Goal: Transaction & Acquisition: Purchase product/service

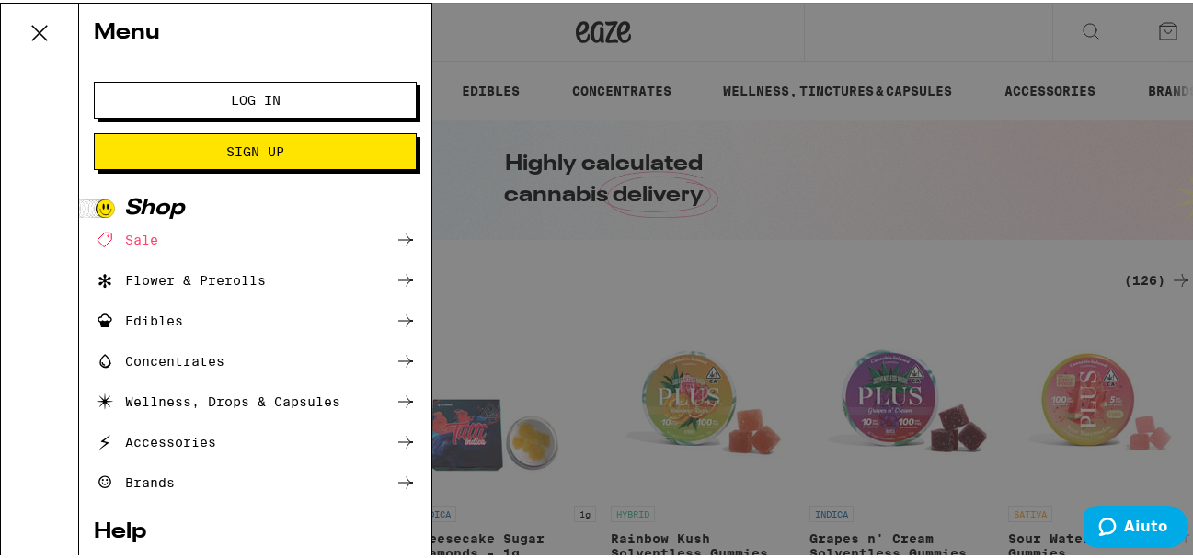
click at [546, 202] on div "Menu Log In Sign Up Shop Sale Flower & Prerolls Edibles Concentrates Wellness, …" at bounding box center [603, 279] width 1207 height 558
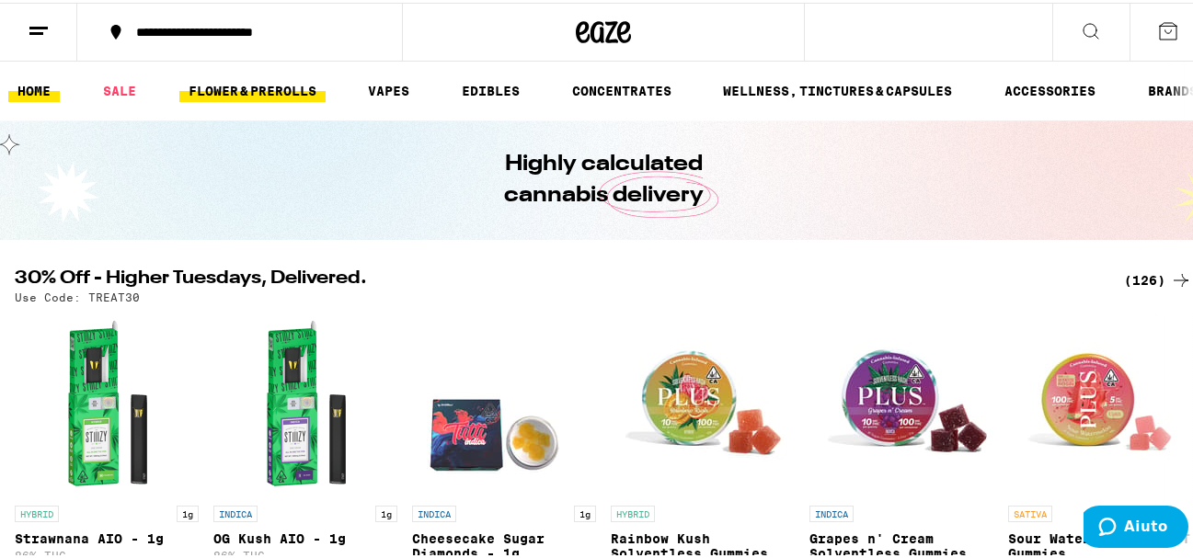
click at [259, 84] on link "FLOWER & PREROLLS" at bounding box center [252, 88] width 146 height 22
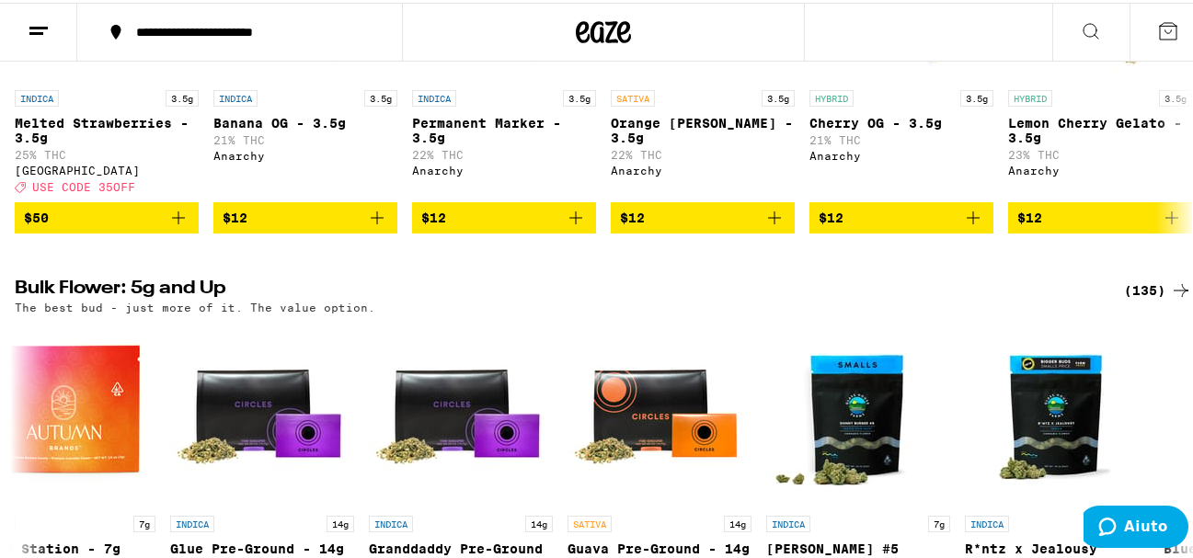
scroll to position [417, 0]
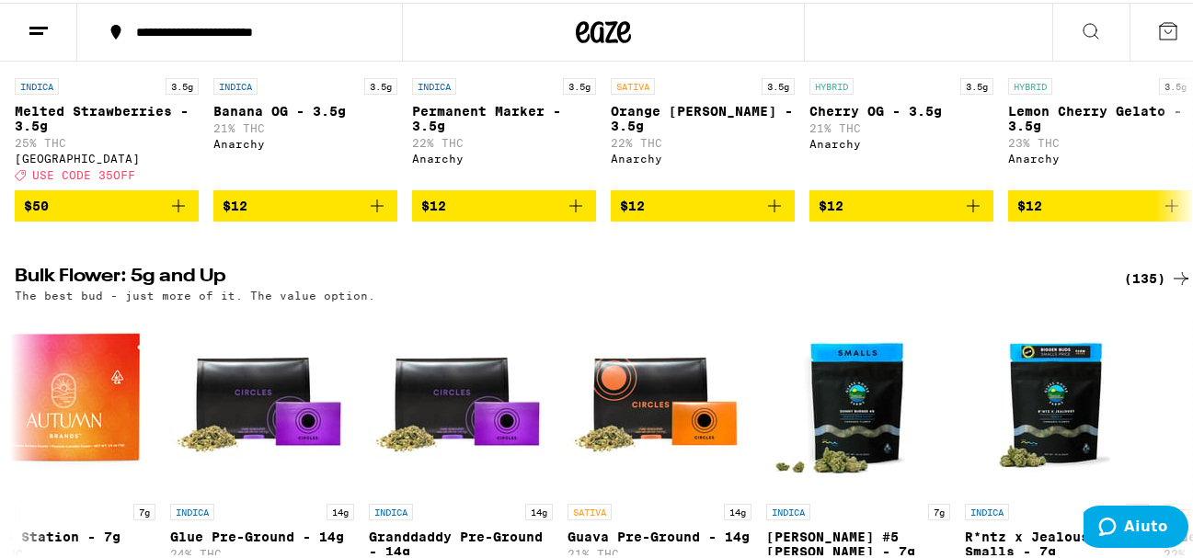
click at [1170, 287] on icon at bounding box center [1181, 276] width 22 height 22
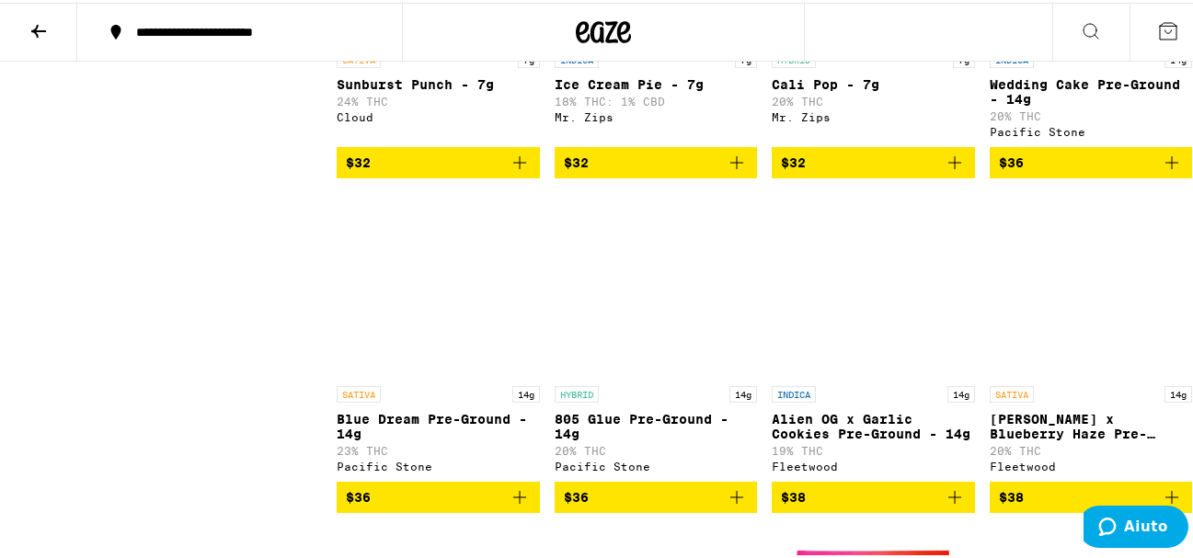
scroll to position [1742, 0]
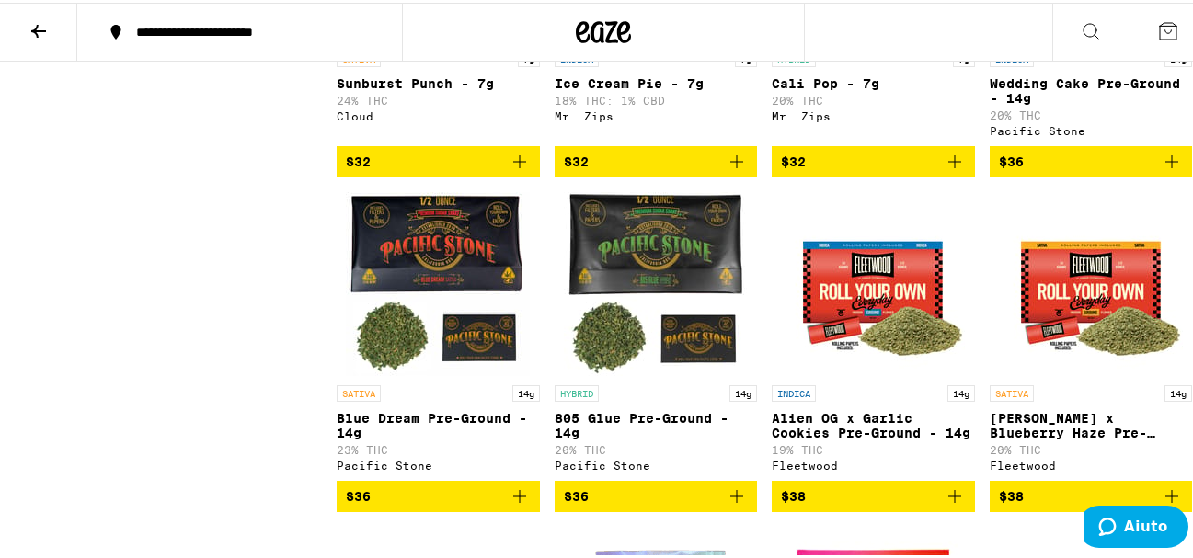
click at [1160, 301] on img "Open page for Jack Herer x Blueberry Haze Pre-Ground - 14g from Fleetwood" at bounding box center [1091, 282] width 184 height 184
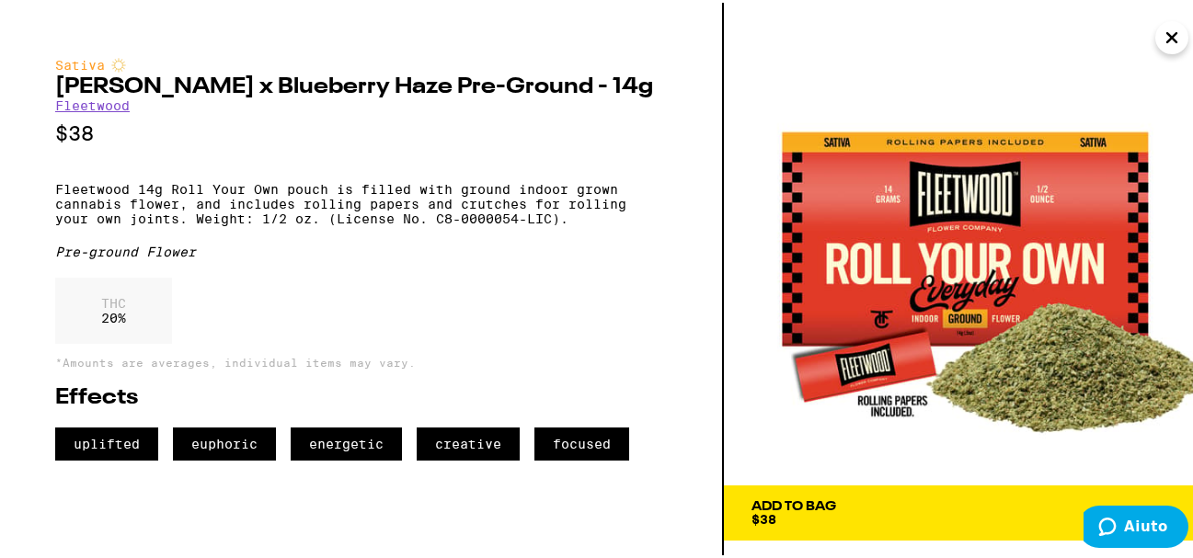
scroll to position [1817, 0]
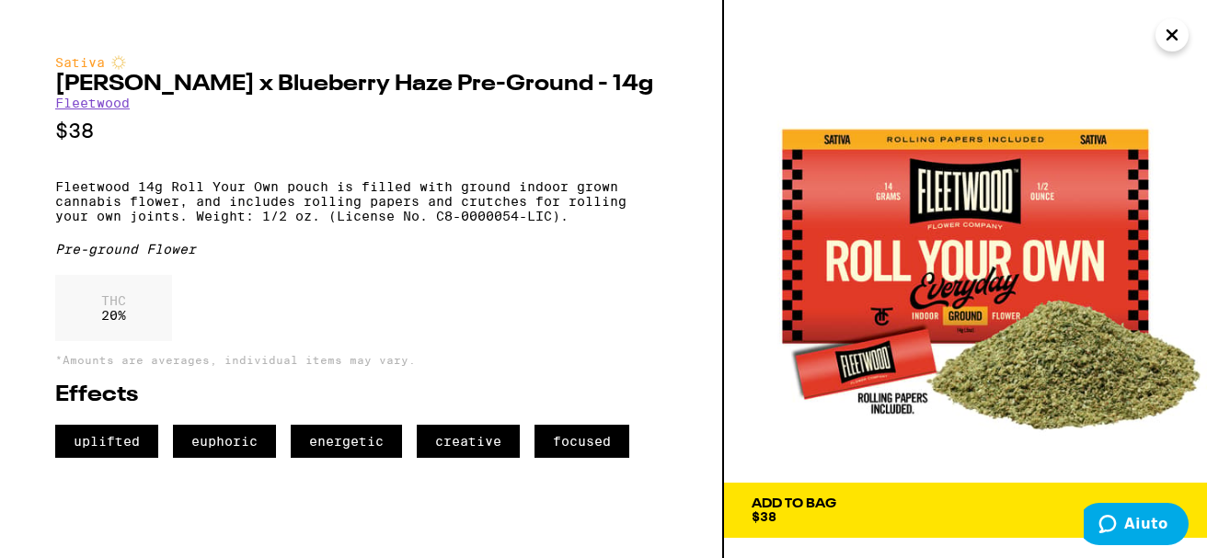
click at [1177, 22] on icon "Close" at bounding box center [1172, 35] width 22 height 28
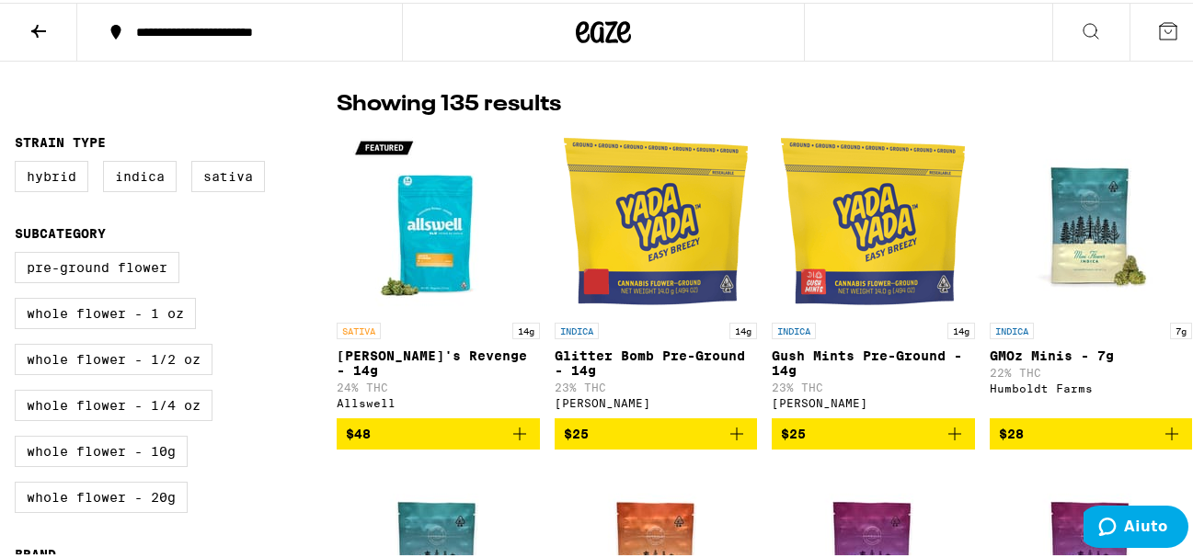
scroll to position [124, 0]
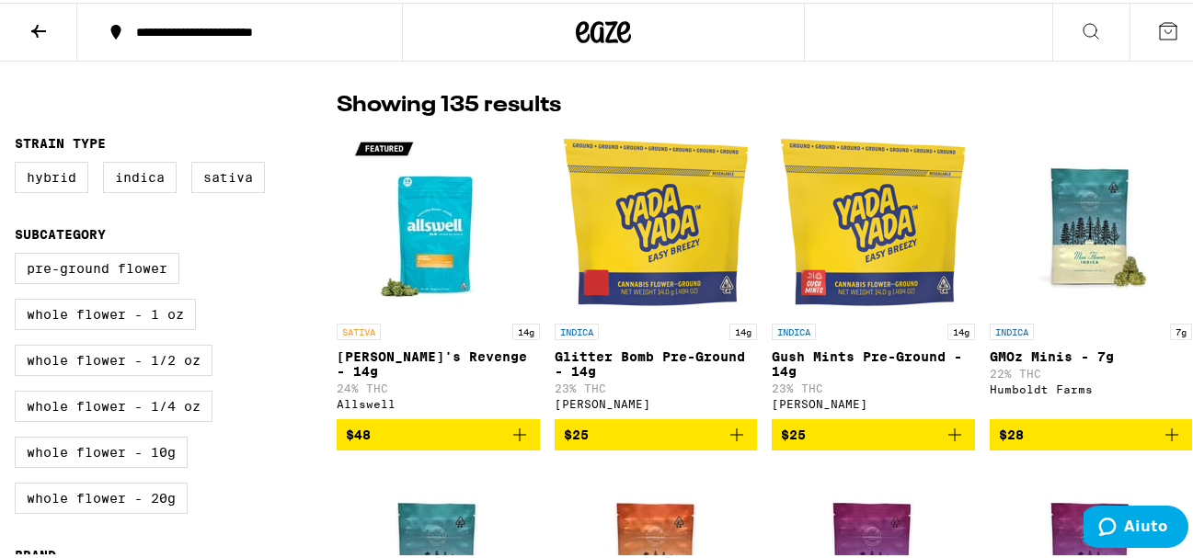
click at [667, 232] on img "Open page for Glitter Bomb Pre-Ground - 14g from Yada Yada" at bounding box center [656, 220] width 184 height 184
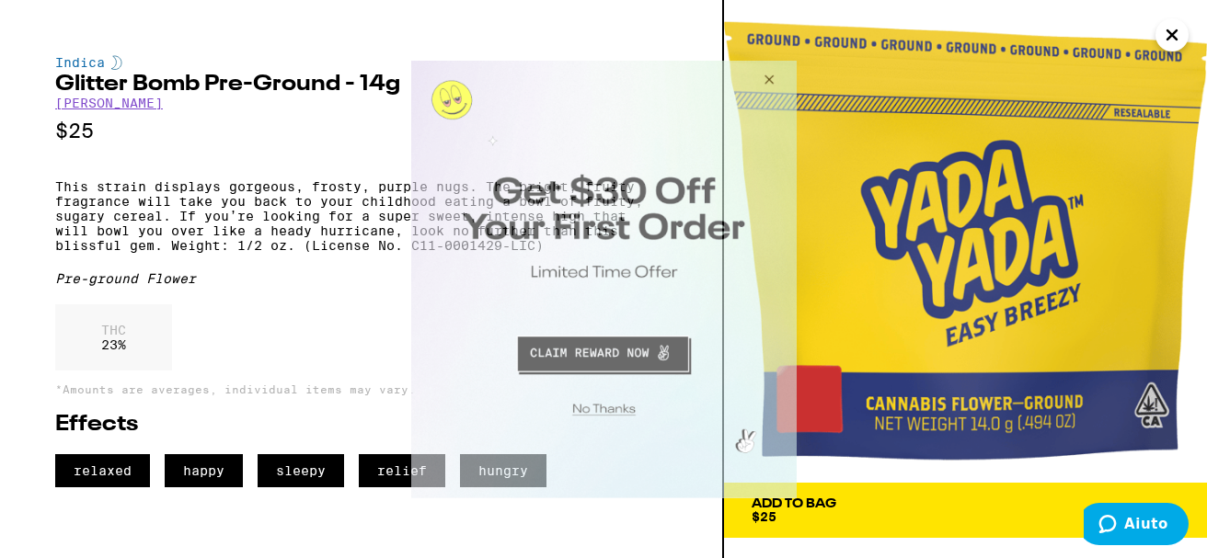
click at [773, 75] on button "Close Modal" at bounding box center [766, 82] width 50 height 44
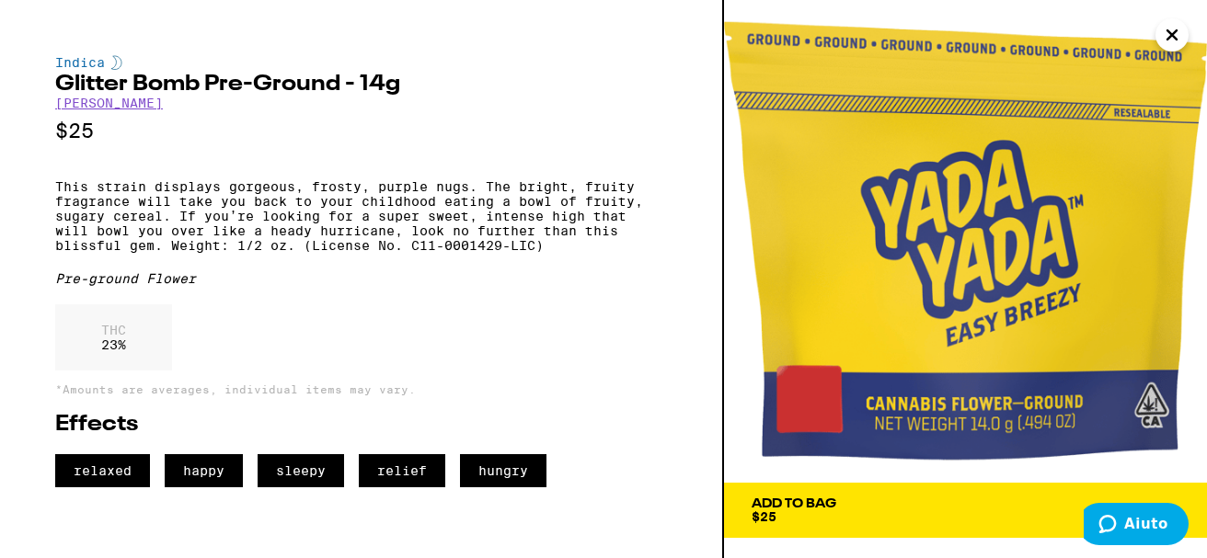
click at [1177, 39] on icon "Close" at bounding box center [1172, 34] width 9 height 9
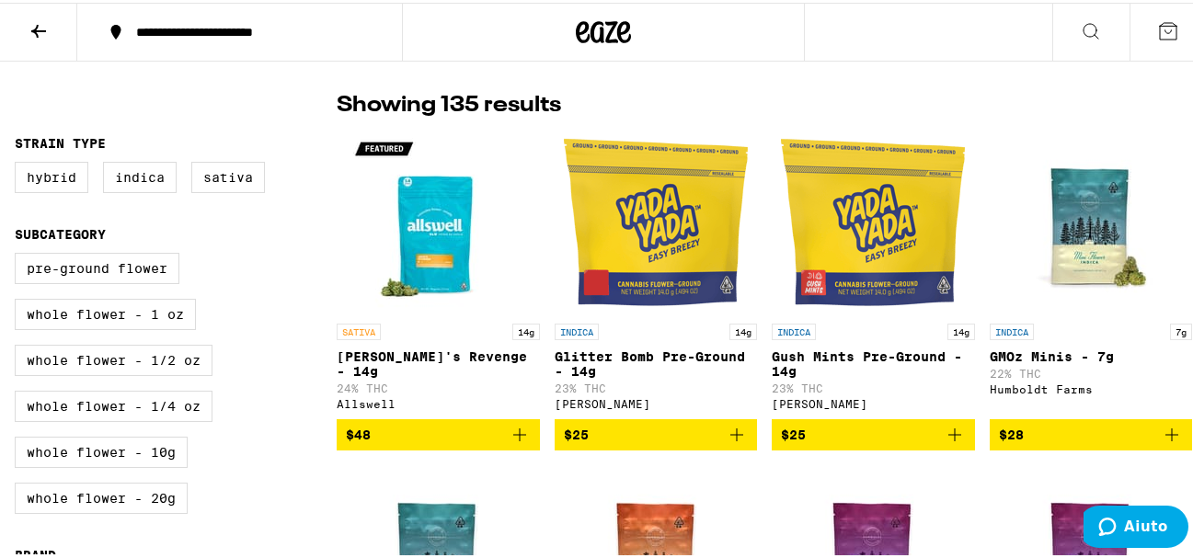
click at [12, 27] on button at bounding box center [38, 30] width 77 height 58
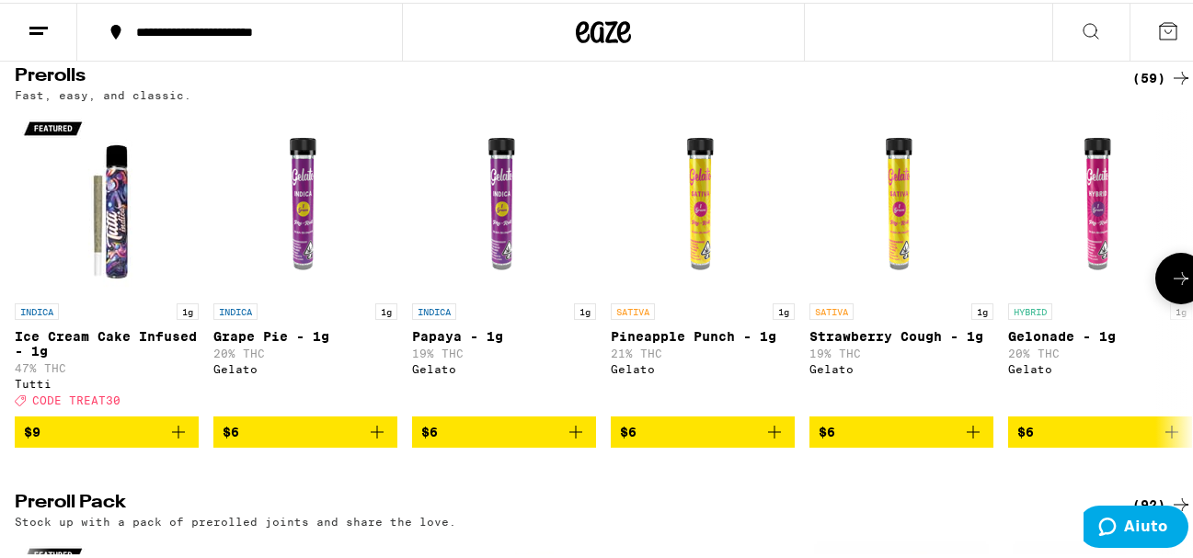
scroll to position [1028, 0]
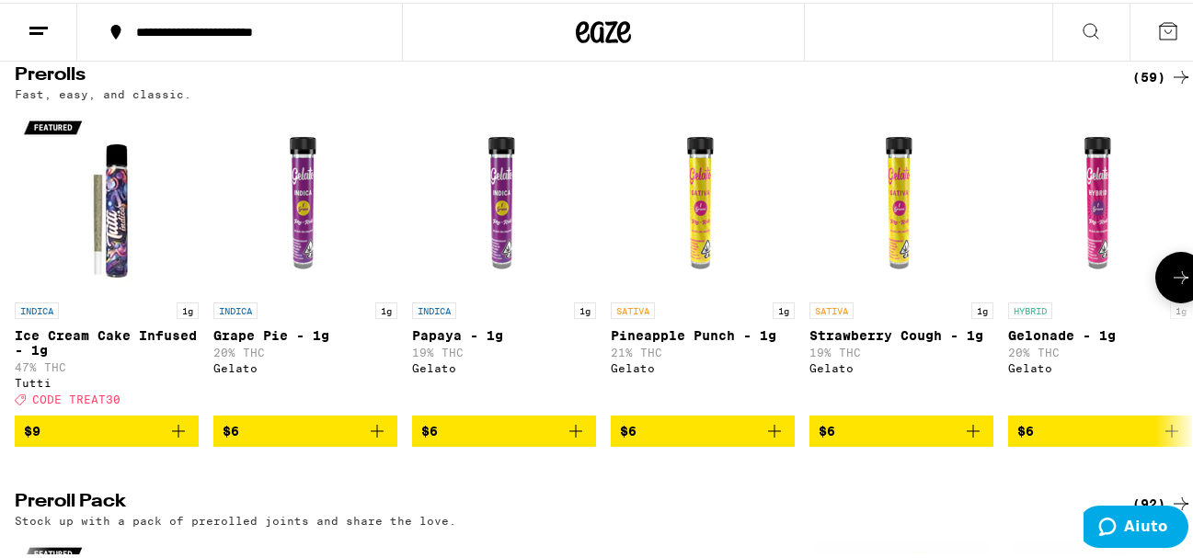
click at [1171, 286] on icon at bounding box center [1181, 275] width 22 height 22
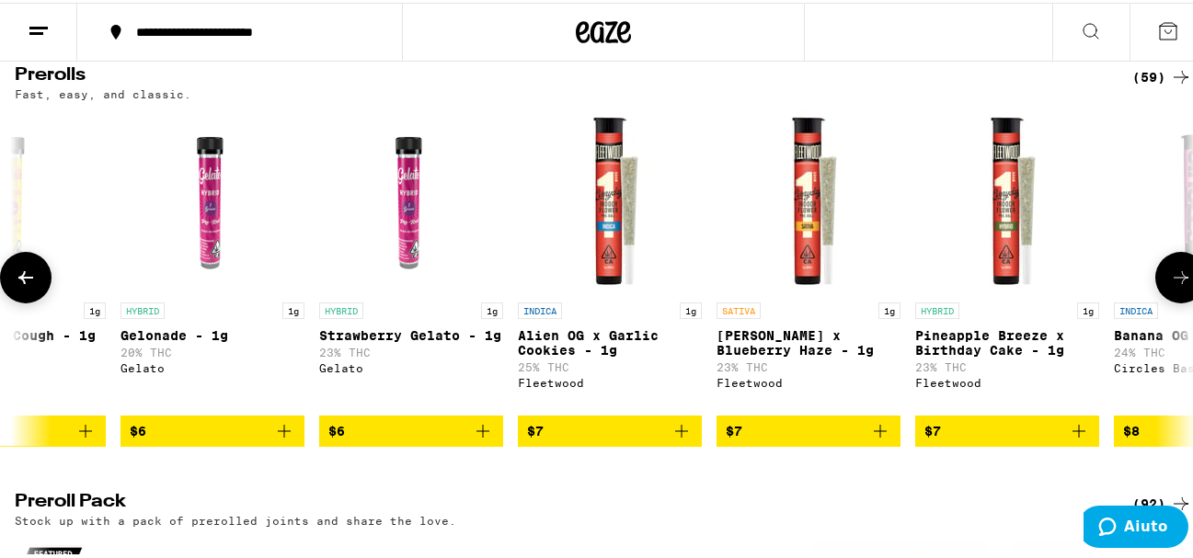
scroll to position [0, 963]
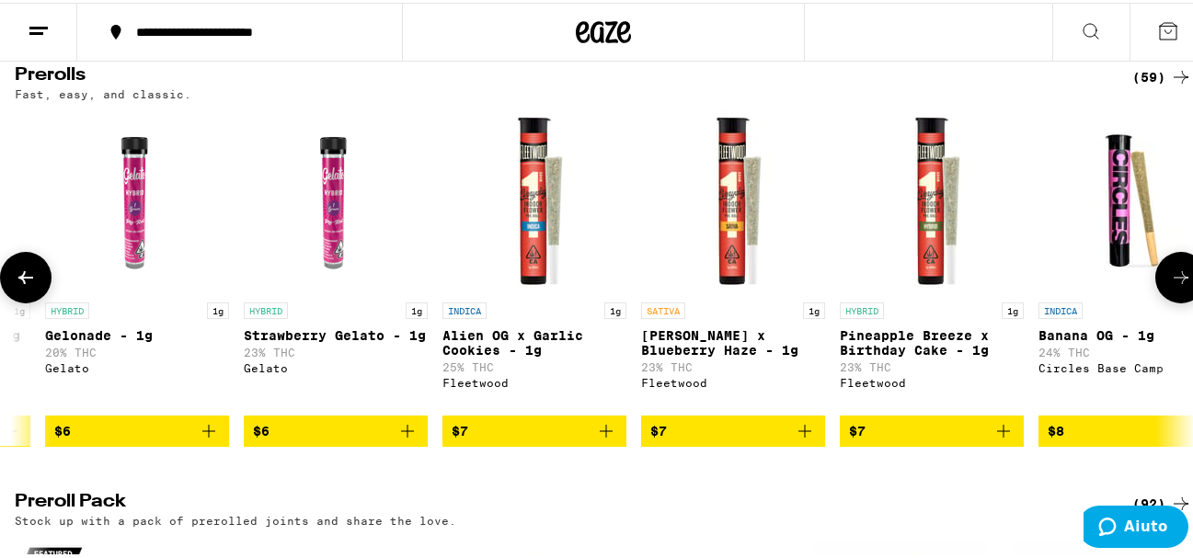
click at [1171, 286] on icon at bounding box center [1181, 275] width 22 height 22
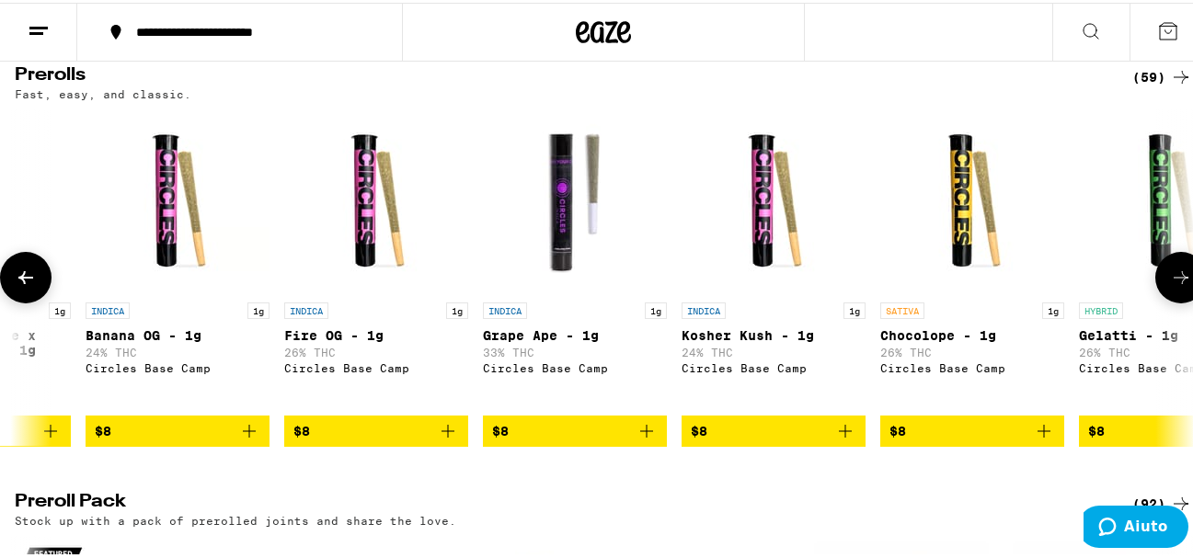
scroll to position [0, 1927]
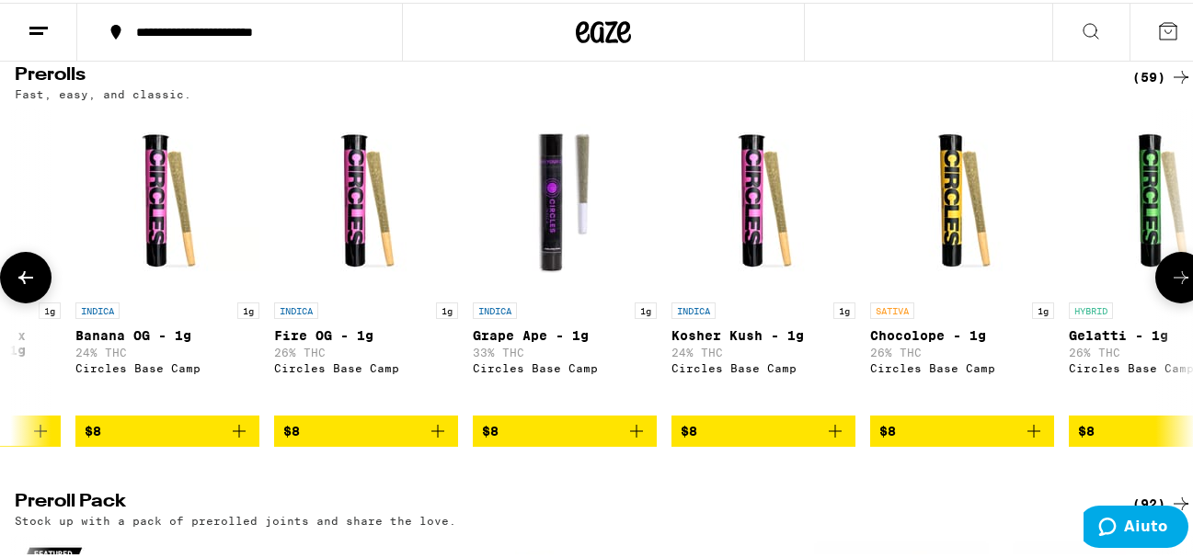
click at [1171, 286] on icon at bounding box center [1181, 275] width 22 height 22
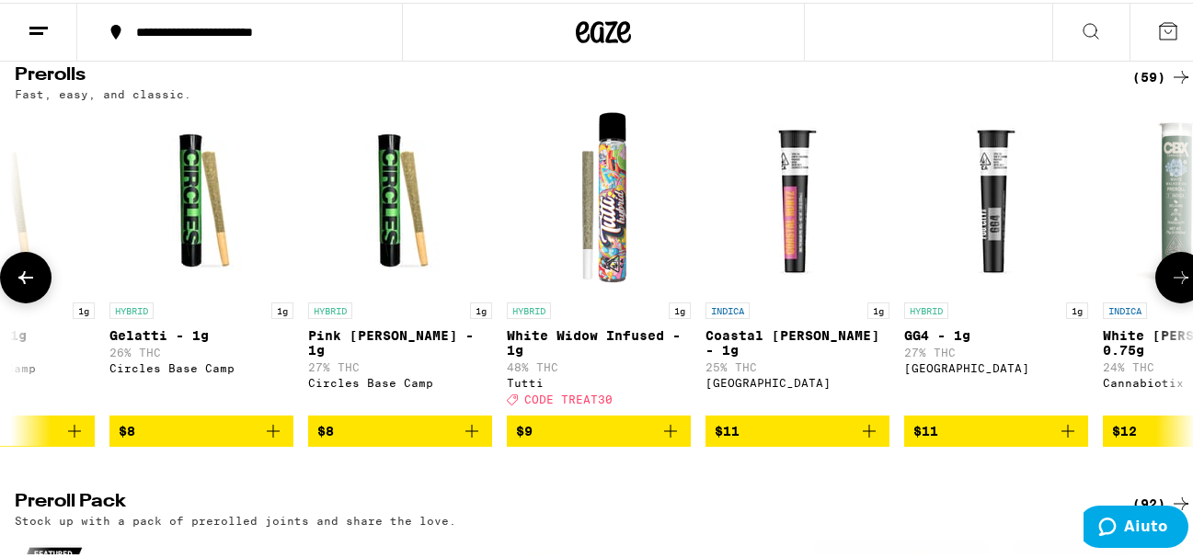
scroll to position [0, 2890]
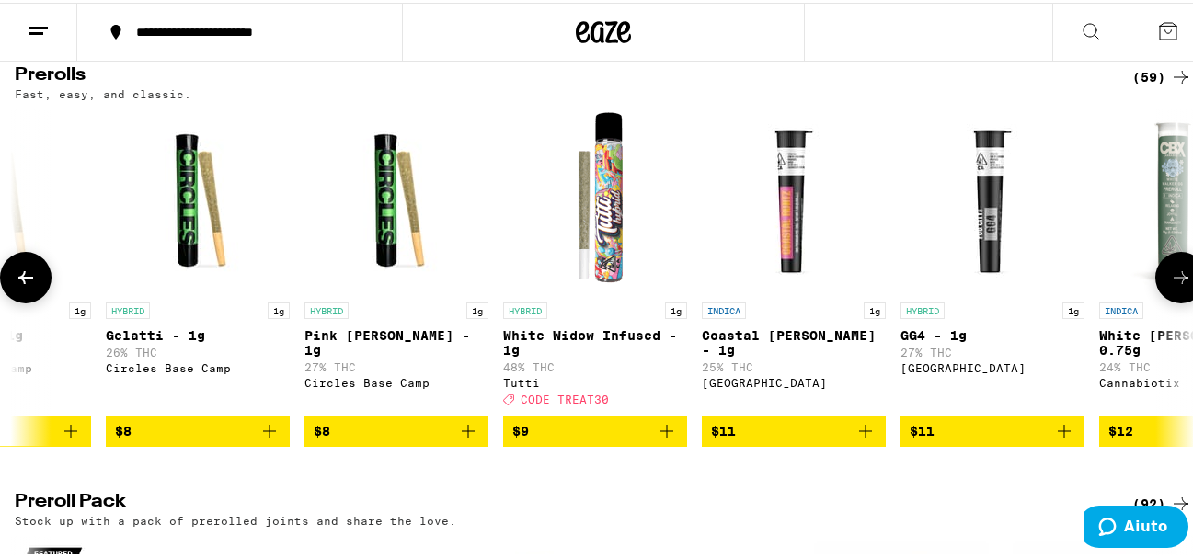
click at [1171, 286] on icon at bounding box center [1181, 275] width 22 height 22
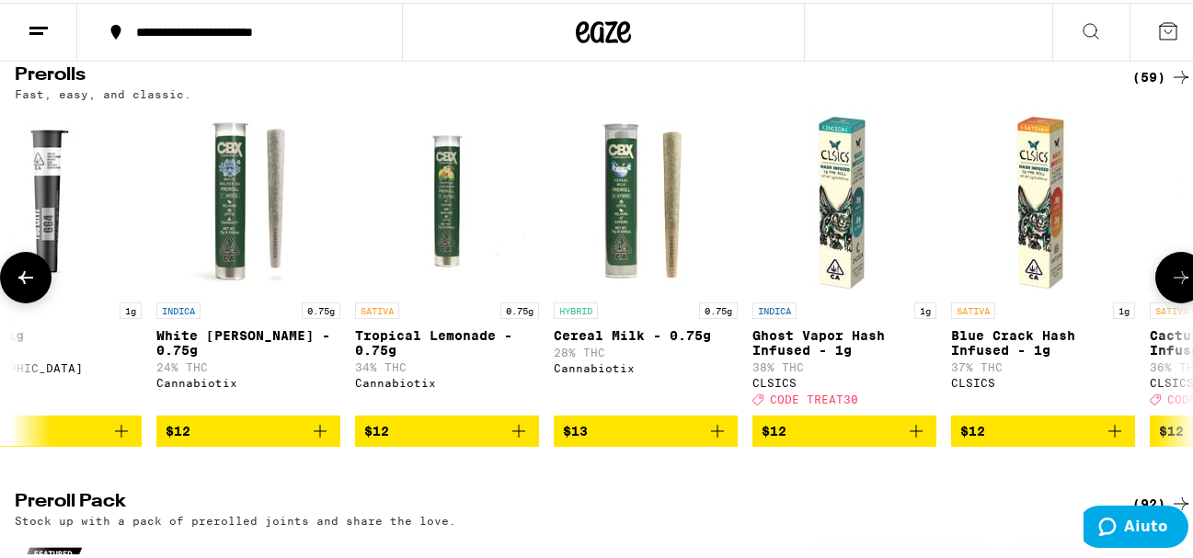
scroll to position [0, 3853]
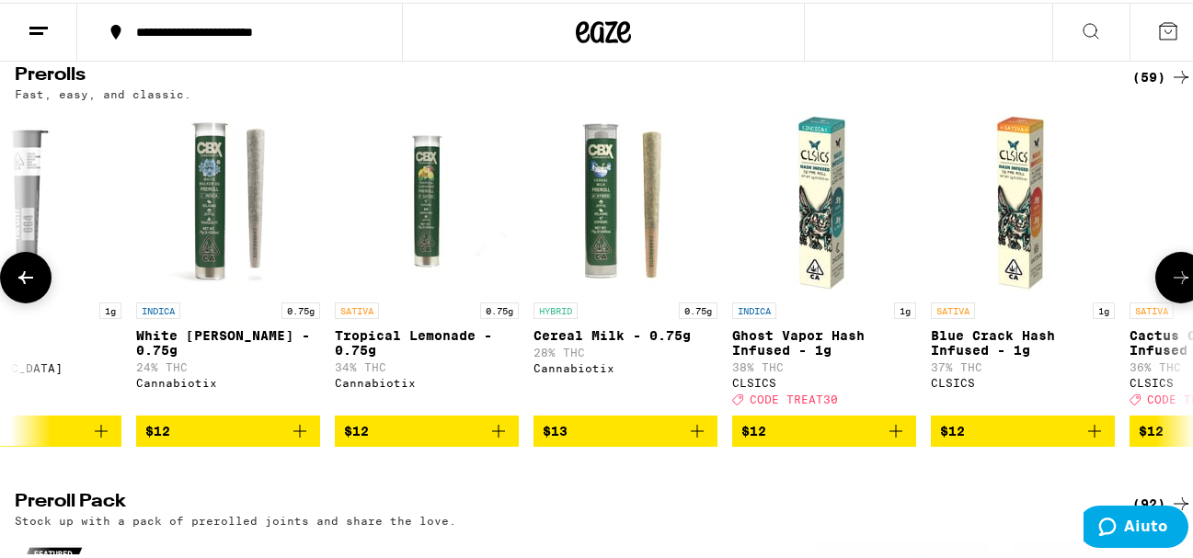
click at [1171, 286] on icon at bounding box center [1181, 275] width 22 height 22
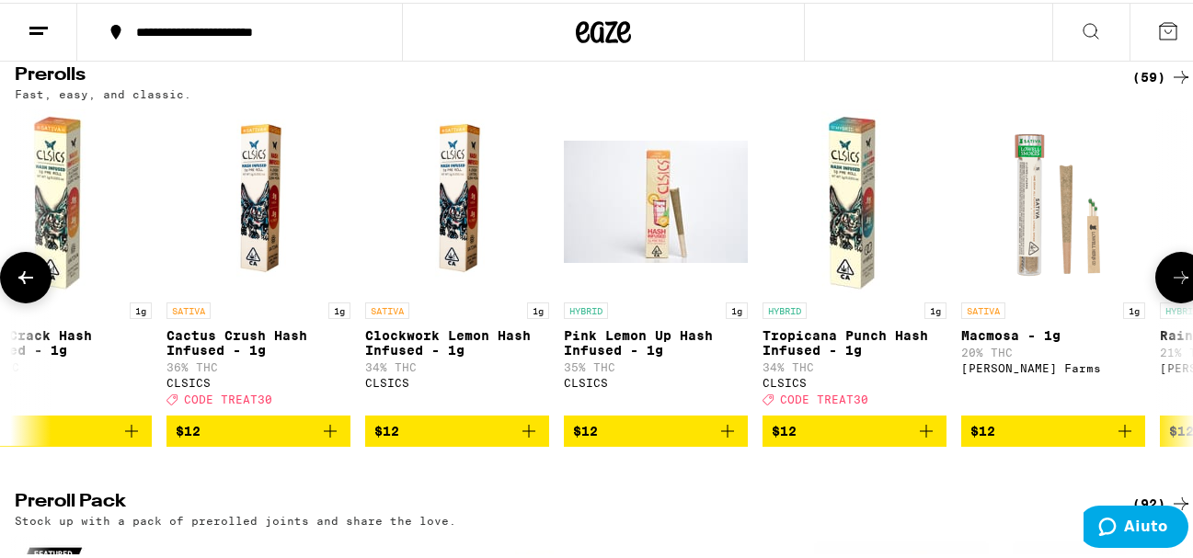
click at [1171, 286] on icon at bounding box center [1181, 275] width 22 height 22
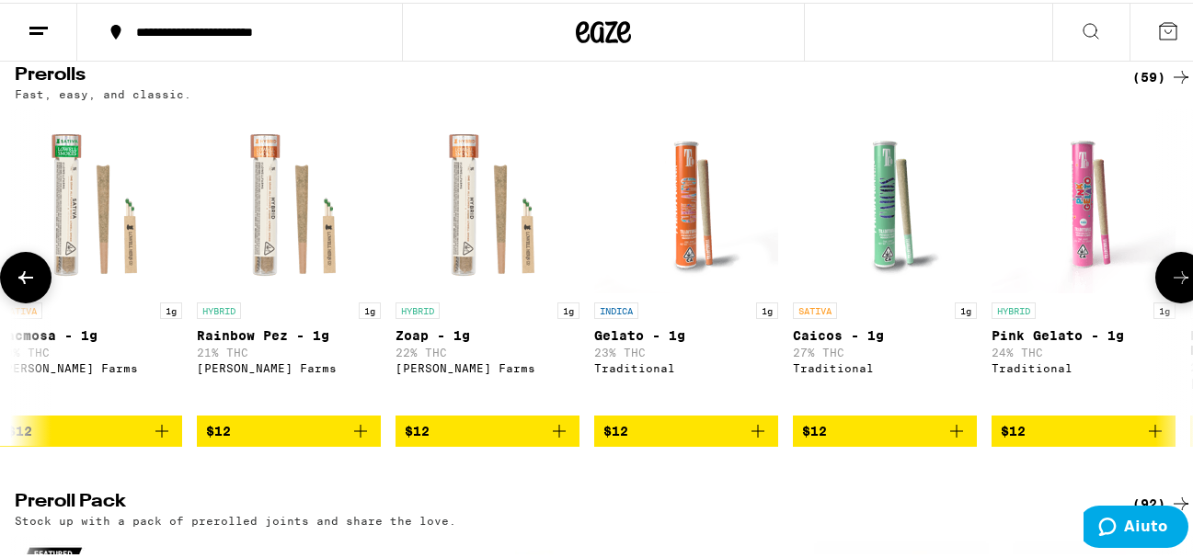
click at [1171, 286] on icon at bounding box center [1181, 275] width 22 height 22
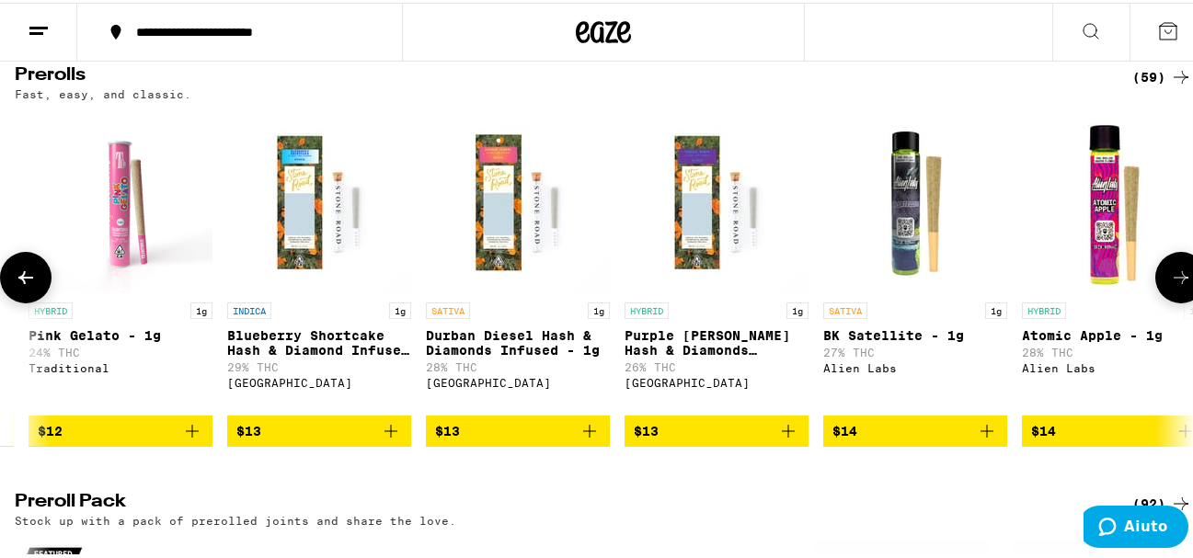
click at [1171, 286] on icon at bounding box center [1181, 275] width 22 height 22
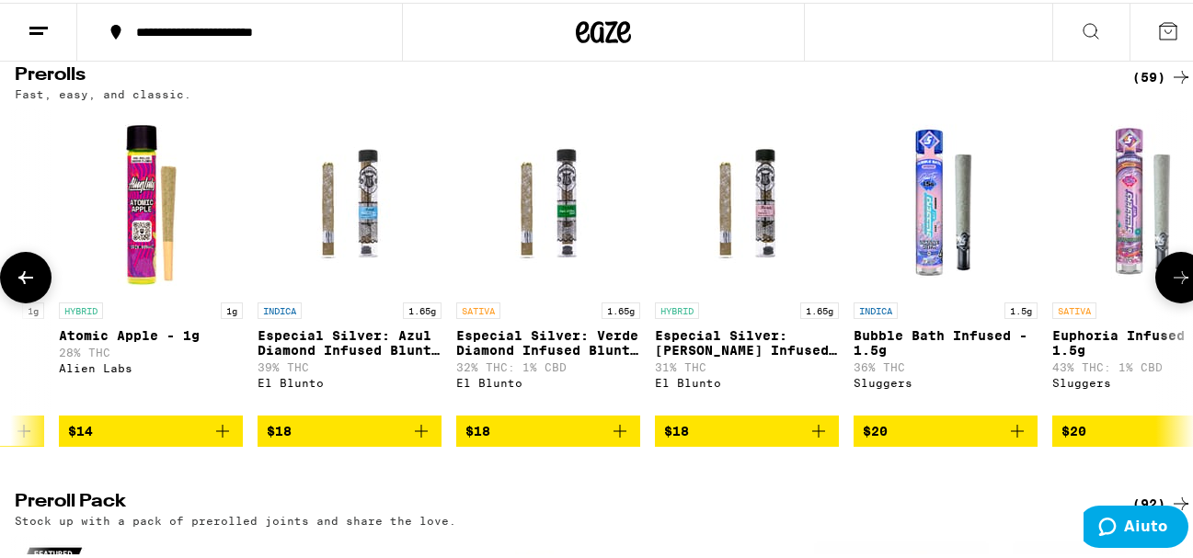
click at [1171, 286] on icon at bounding box center [1181, 275] width 22 height 22
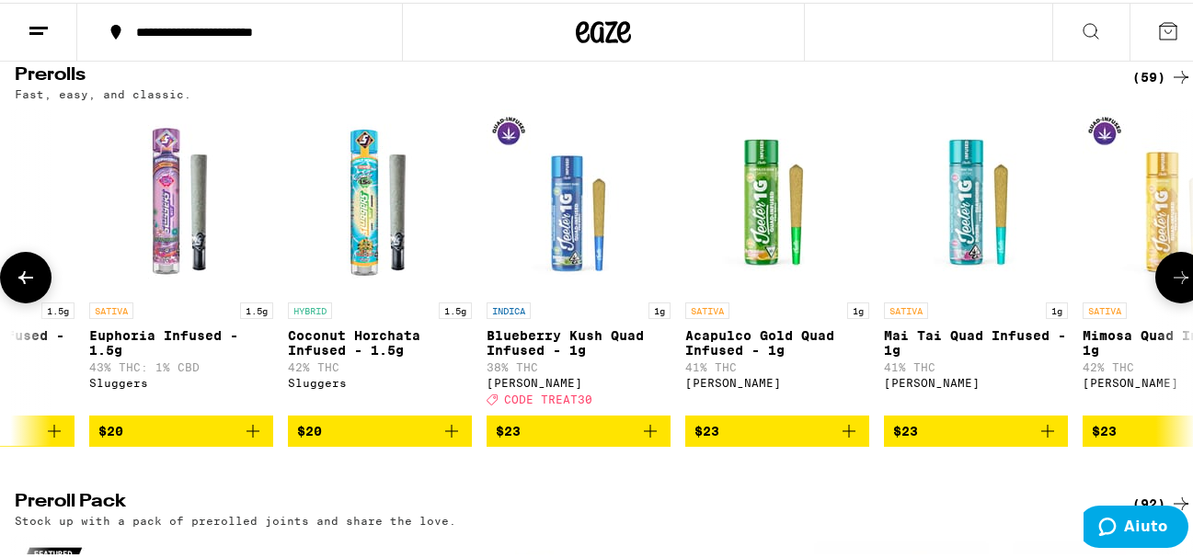
click at [1171, 286] on icon at bounding box center [1181, 275] width 22 height 22
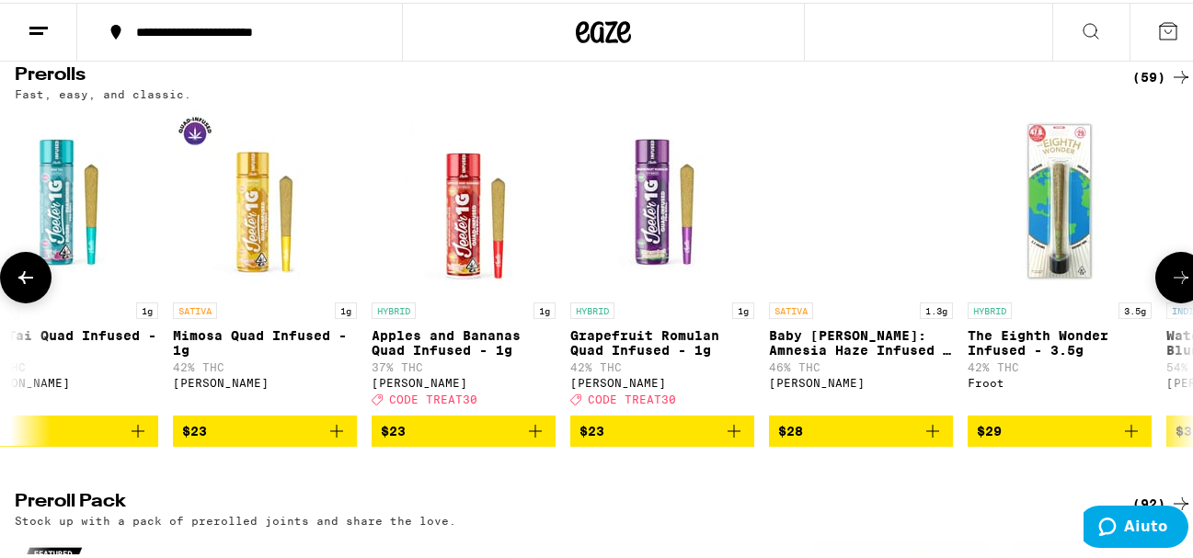
scroll to position [0, 9633]
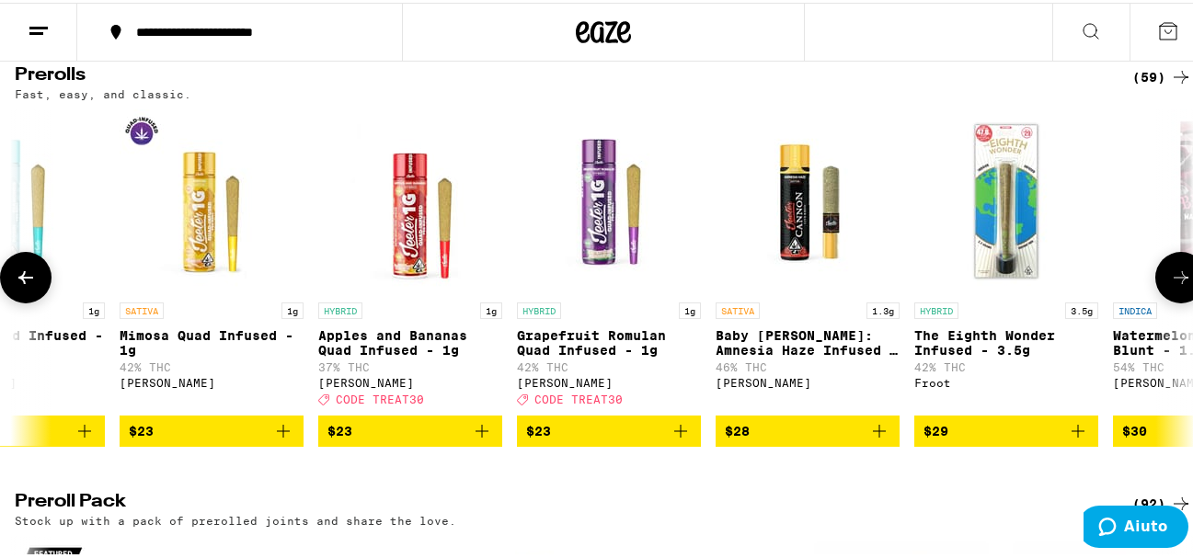
click at [1171, 286] on icon at bounding box center [1181, 275] width 22 height 22
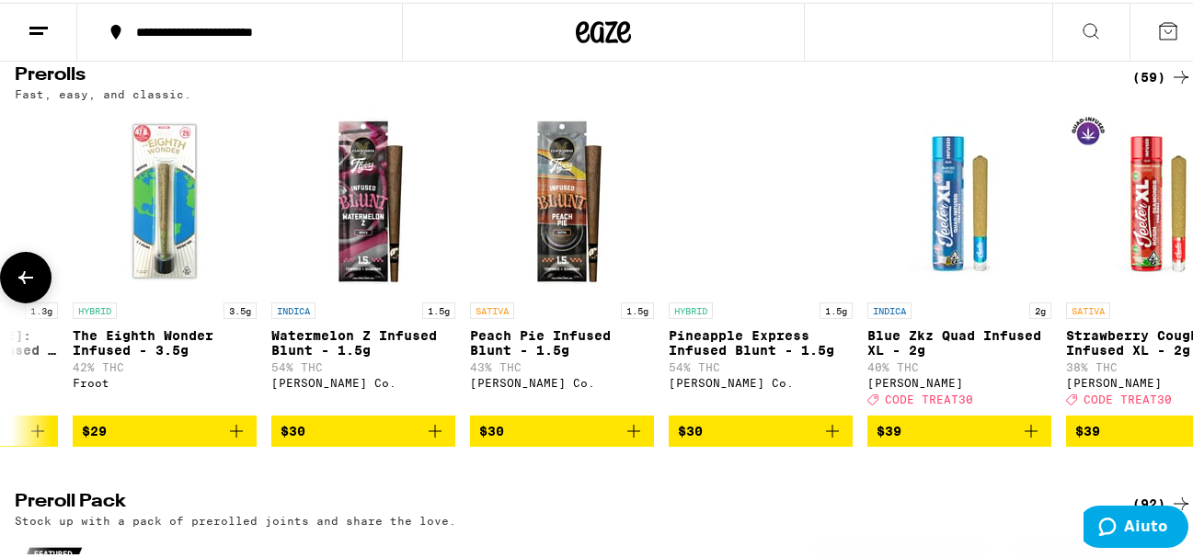
scroll to position [0, 10562]
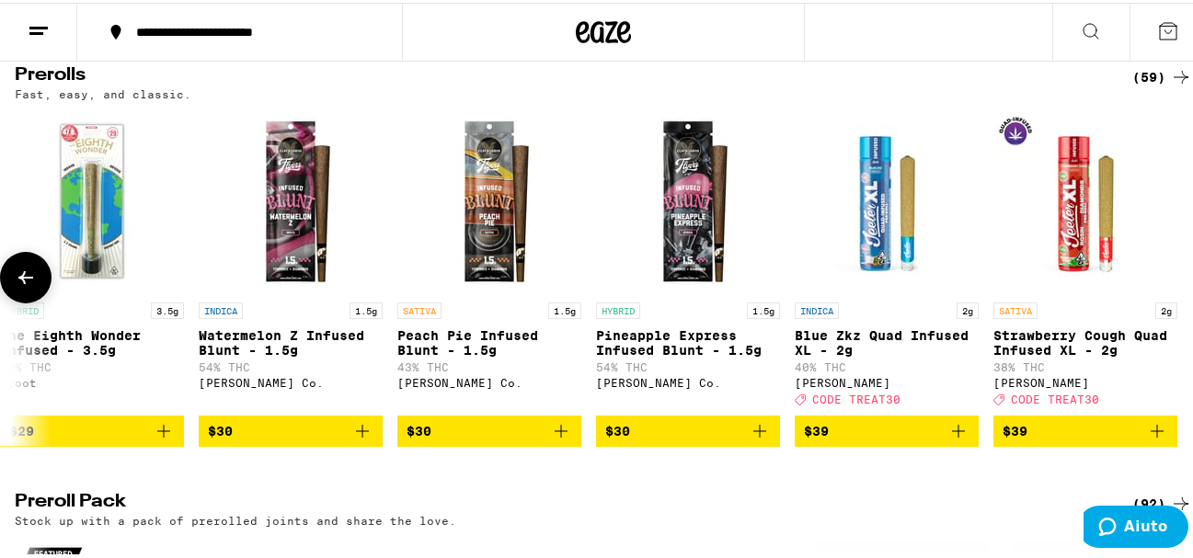
click at [1171, 301] on div at bounding box center [1182, 275] width 52 height 52
click at [1176, 301] on div at bounding box center [1182, 275] width 52 height 52
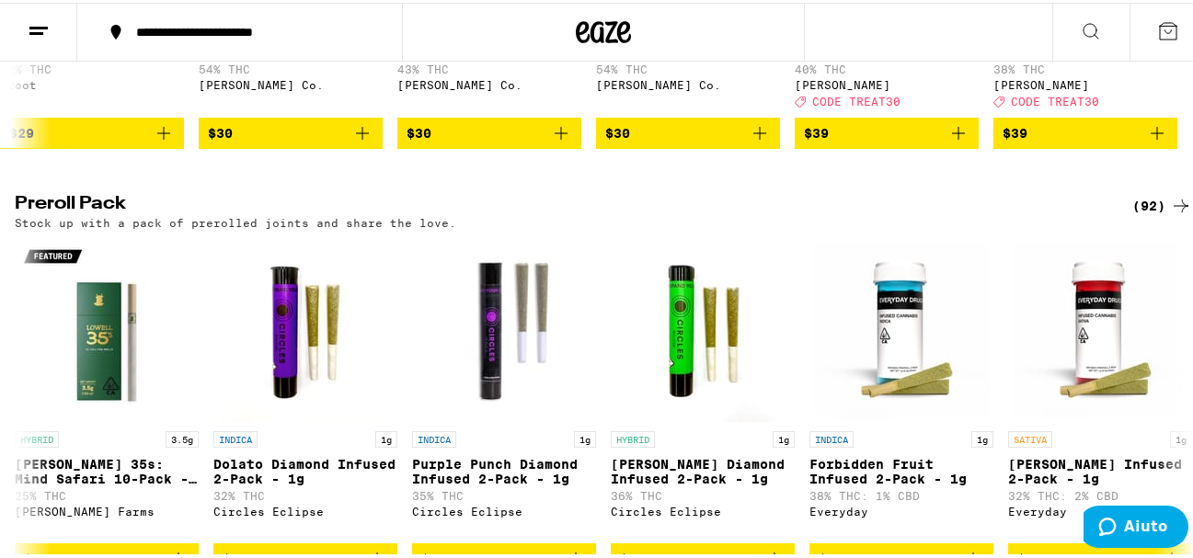
scroll to position [0, 0]
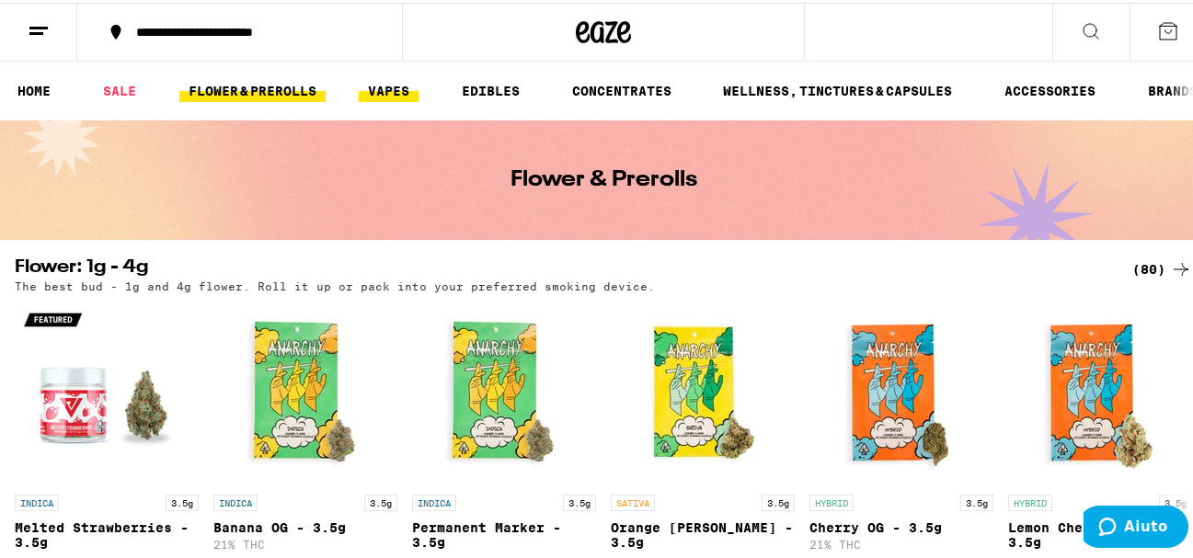
click at [417, 94] on link "VAPES" at bounding box center [389, 88] width 60 height 22
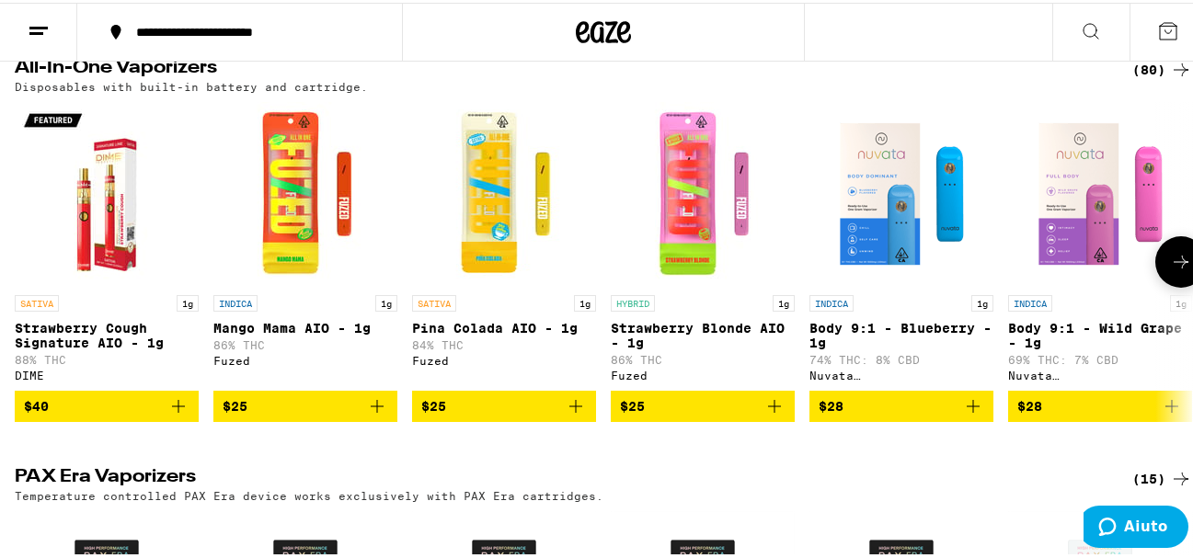
scroll to position [1018, 0]
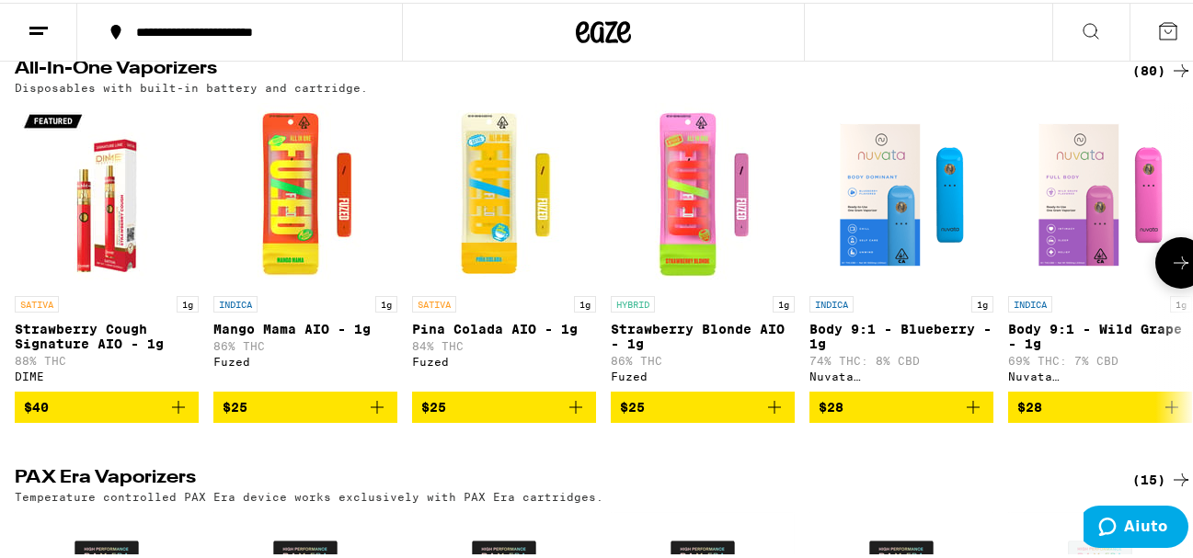
click at [1170, 271] on icon at bounding box center [1181, 260] width 22 height 22
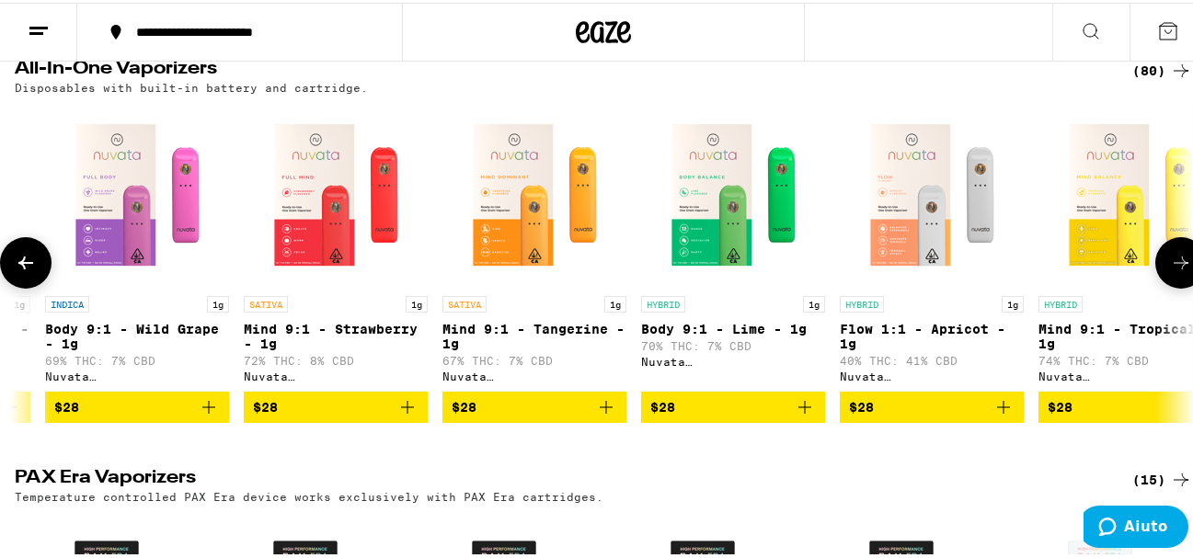
click at [1170, 271] on icon at bounding box center [1181, 260] width 22 height 22
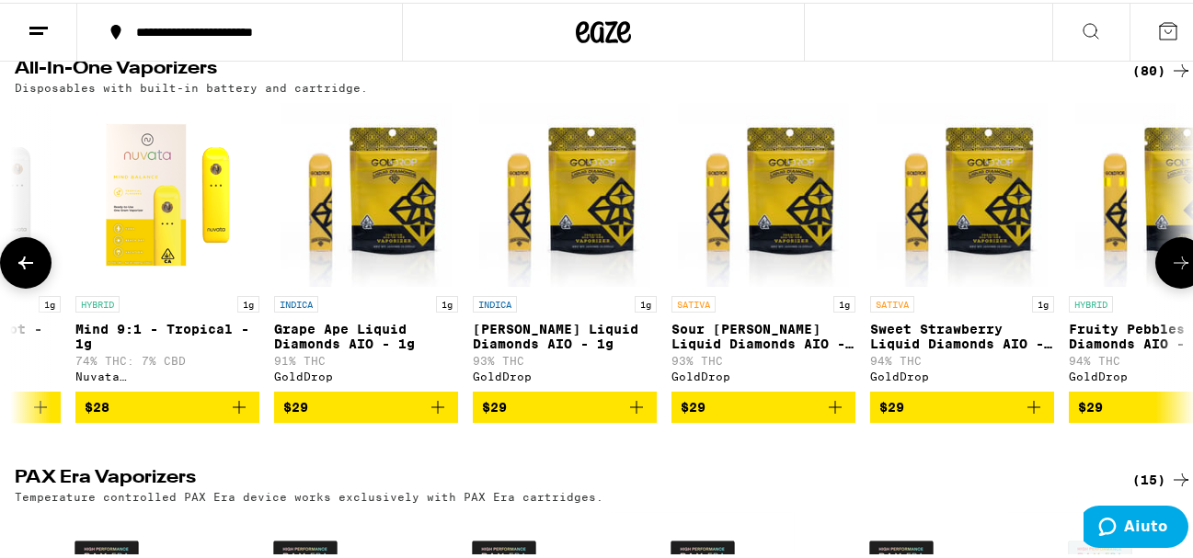
click at [1170, 271] on icon at bounding box center [1181, 260] width 22 height 22
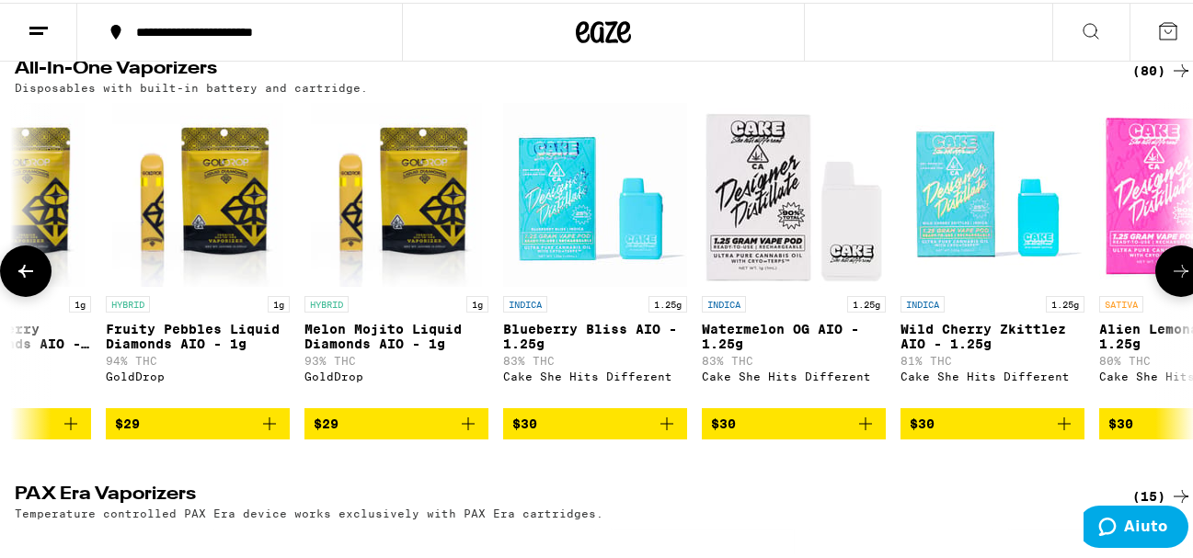
click at [1160, 274] on button at bounding box center [1182, 269] width 52 height 52
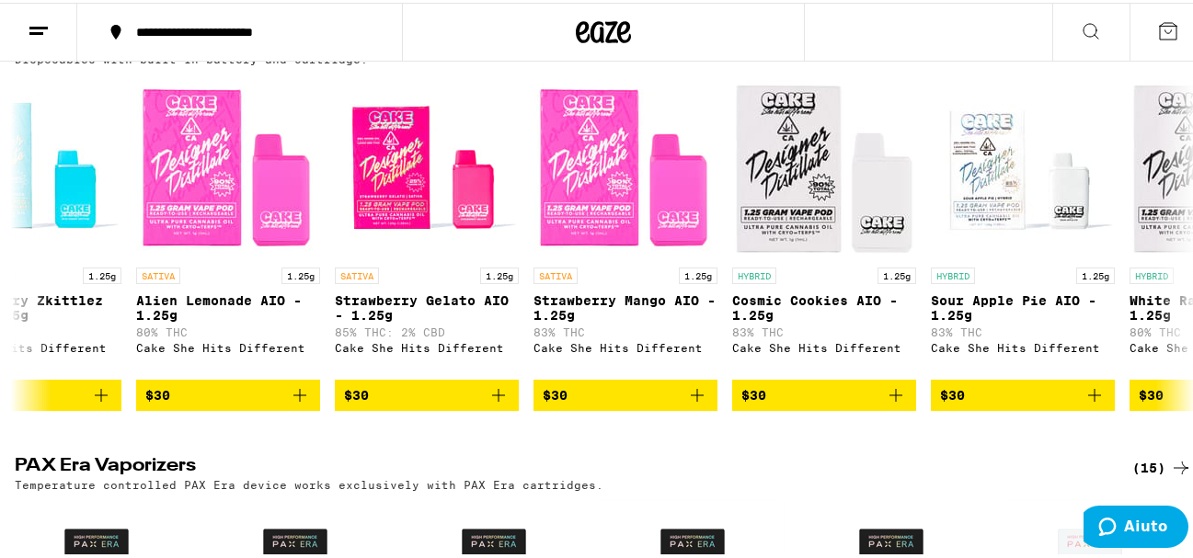
scroll to position [1036, 0]
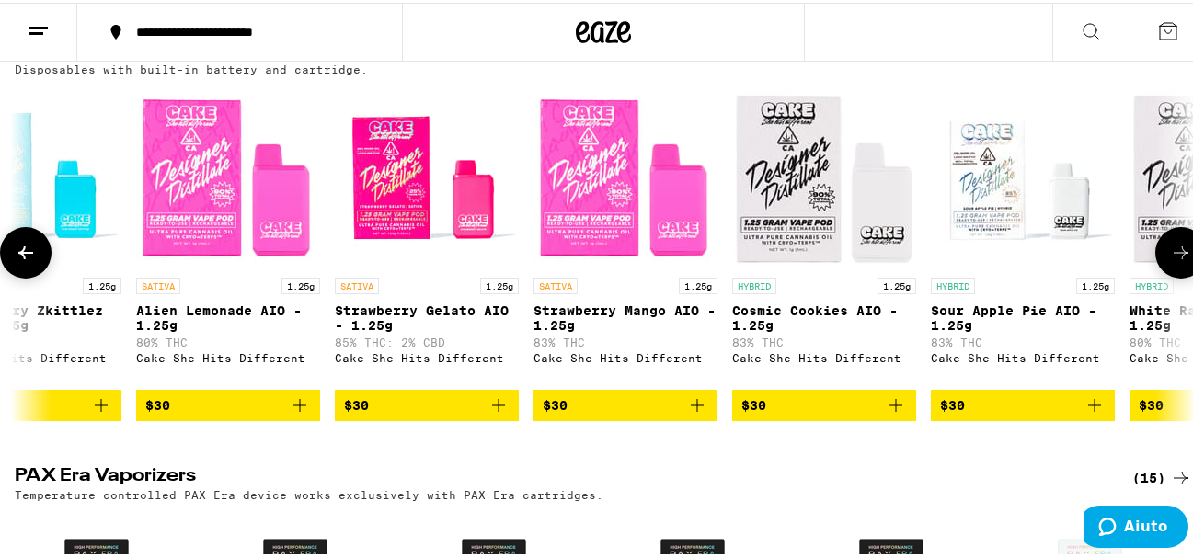
click at [15, 261] on icon at bounding box center [26, 250] width 22 height 22
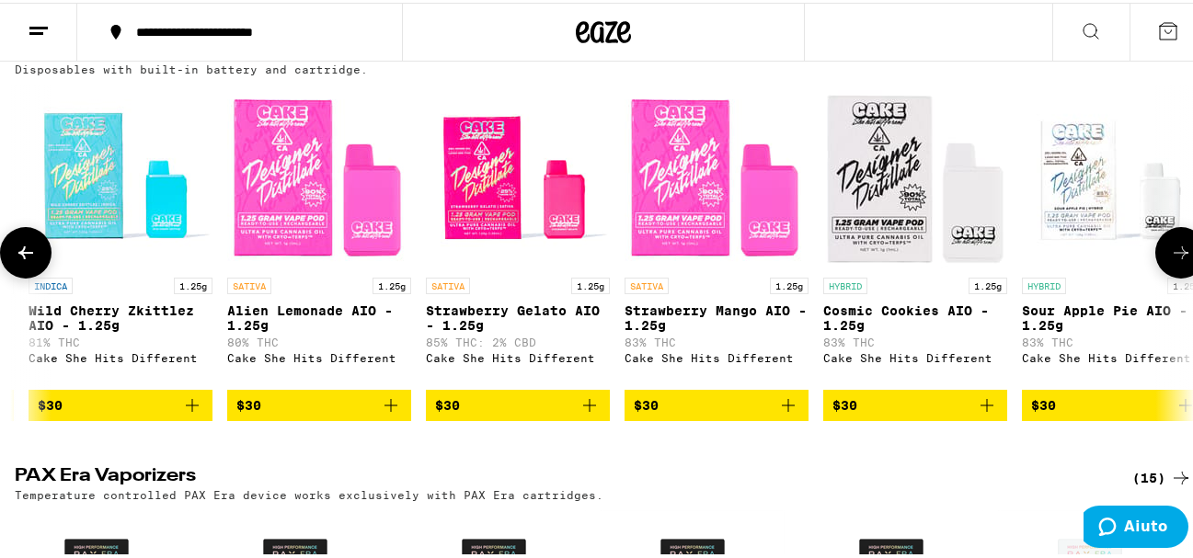
click at [15, 261] on icon at bounding box center [26, 250] width 22 height 22
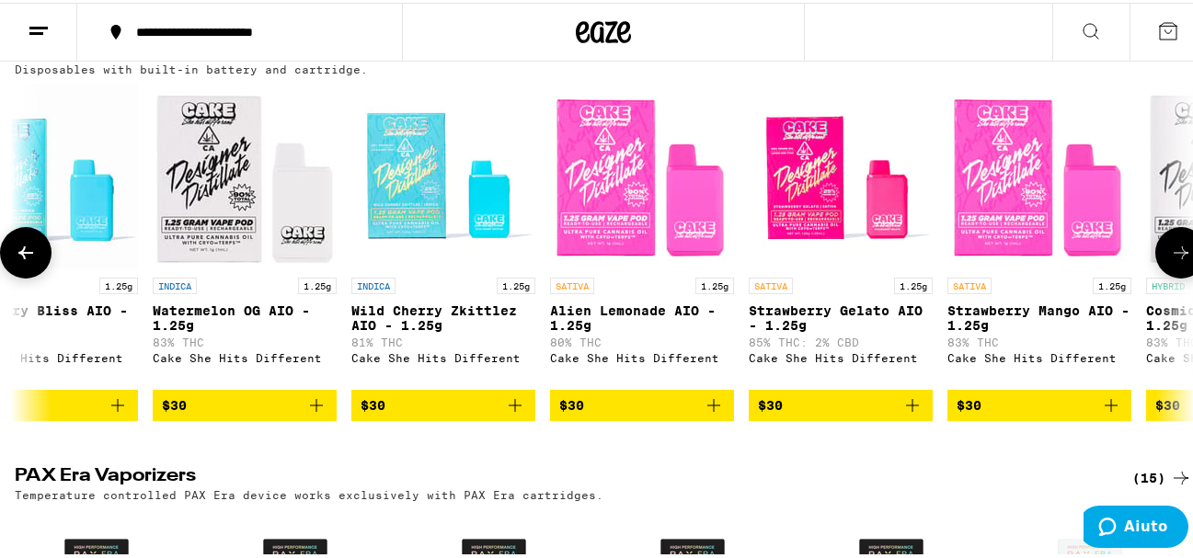
click at [15, 261] on icon at bounding box center [26, 250] width 22 height 22
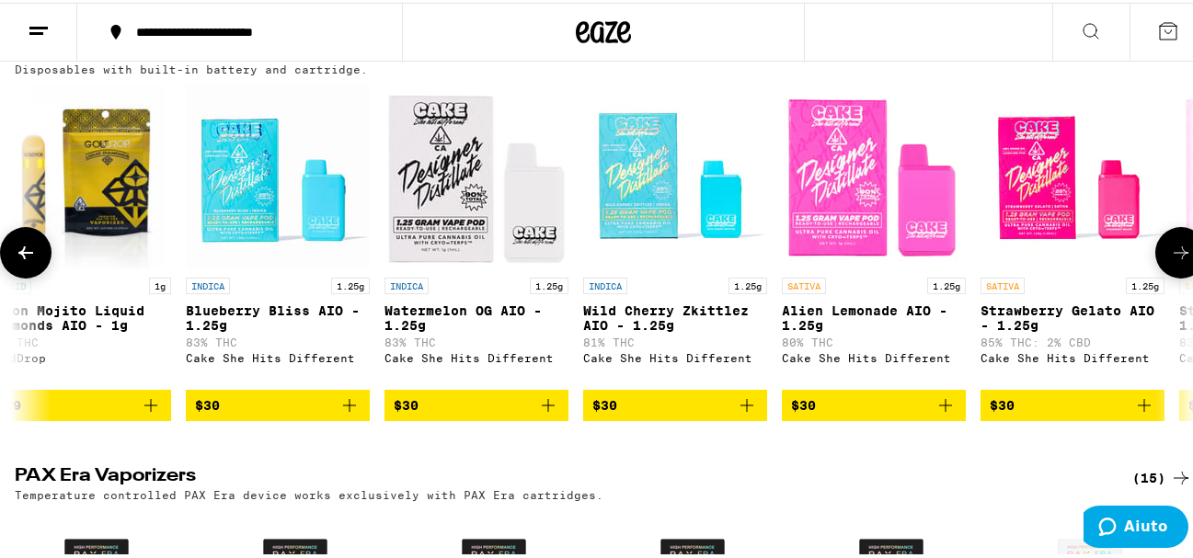
click at [15, 261] on icon at bounding box center [26, 250] width 22 height 22
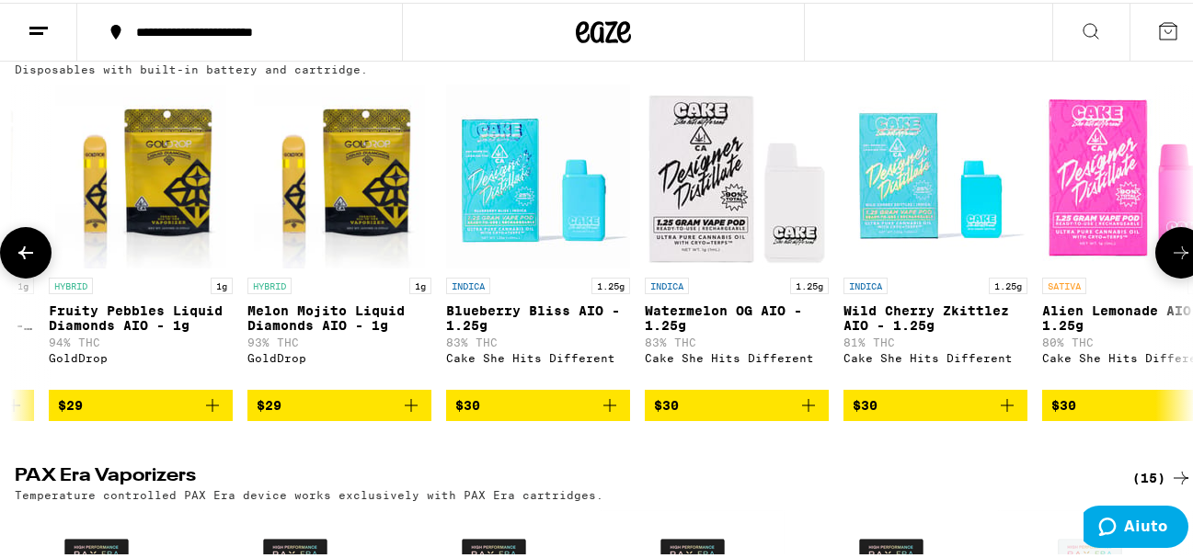
click at [15, 261] on icon at bounding box center [26, 250] width 22 height 22
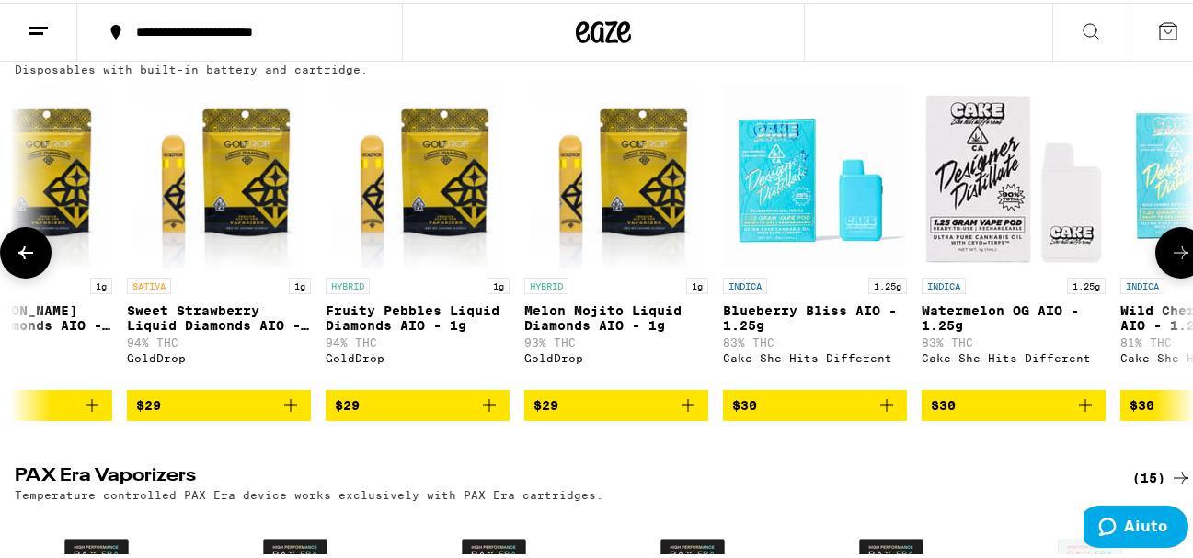
click at [15, 261] on icon at bounding box center [26, 250] width 22 height 22
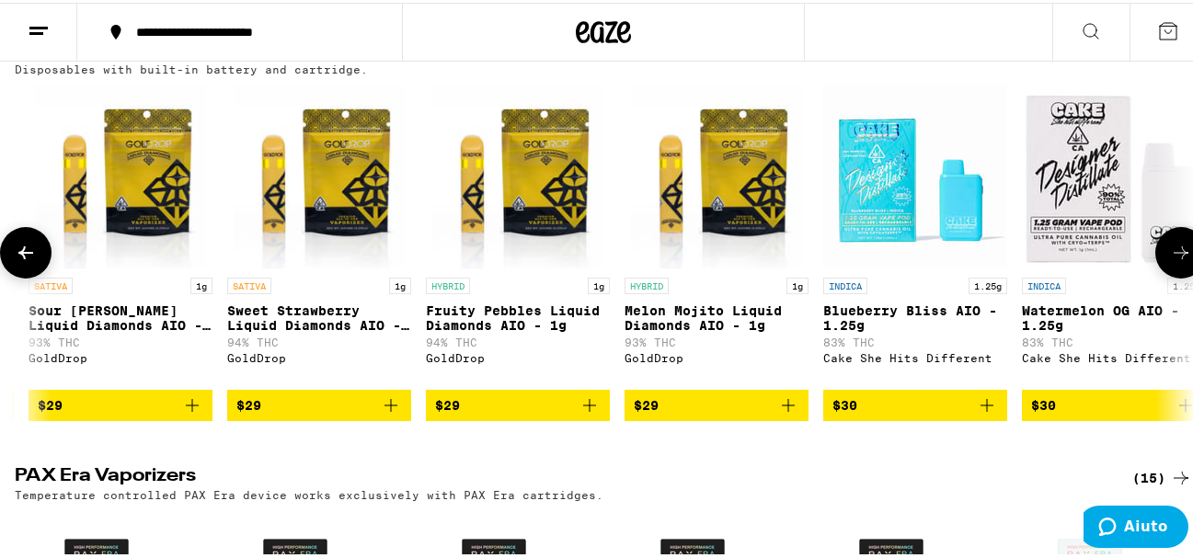
click at [15, 261] on icon at bounding box center [26, 250] width 22 height 22
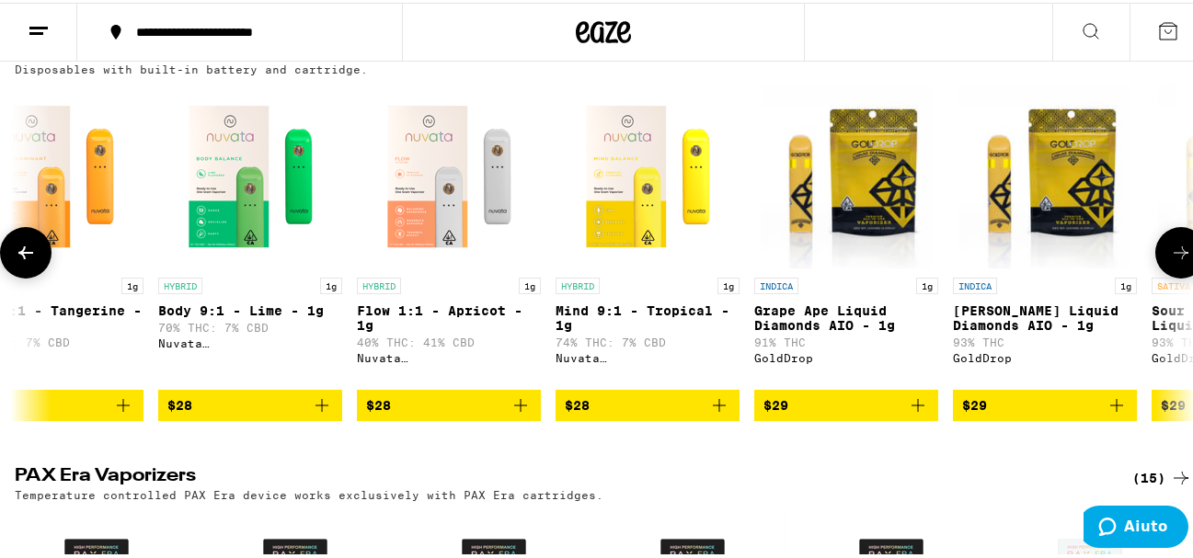
scroll to position [0, 1442]
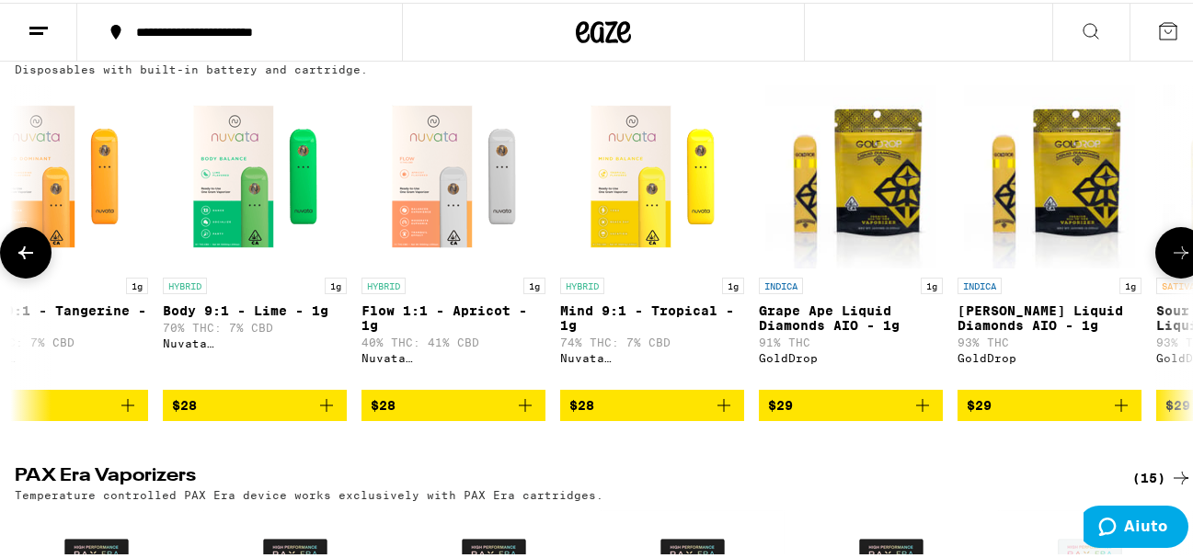
click at [15, 261] on icon at bounding box center [26, 250] width 22 height 22
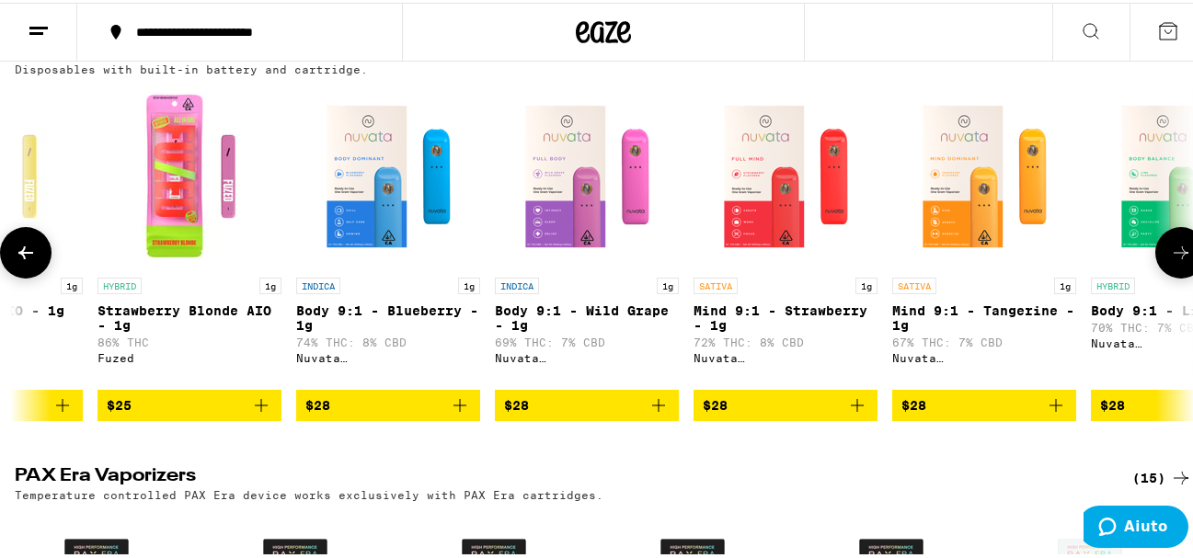
scroll to position [0, 478]
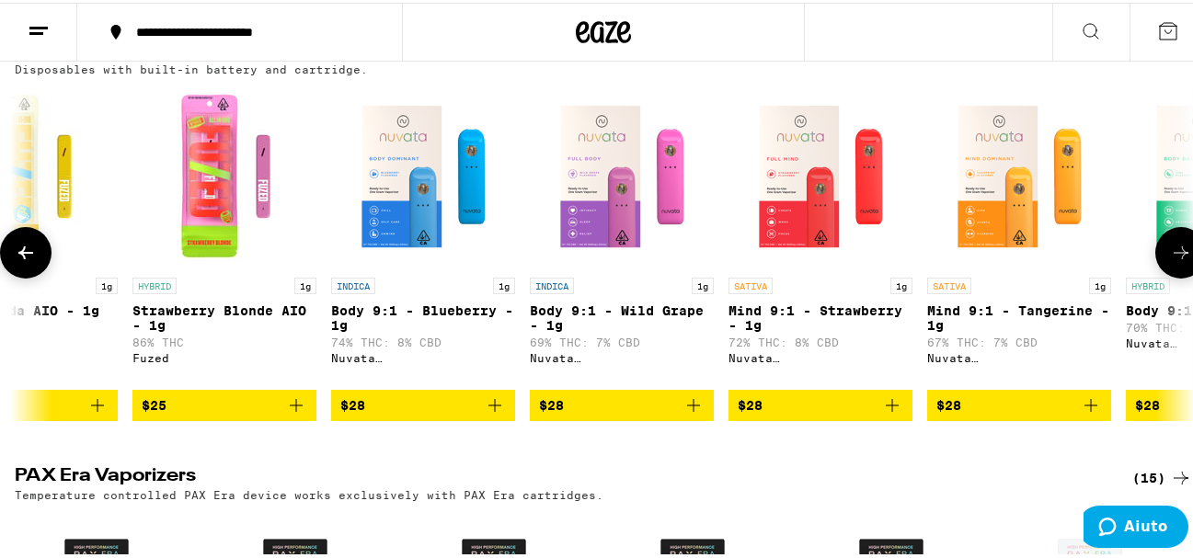
click at [15, 261] on icon at bounding box center [26, 250] width 22 height 22
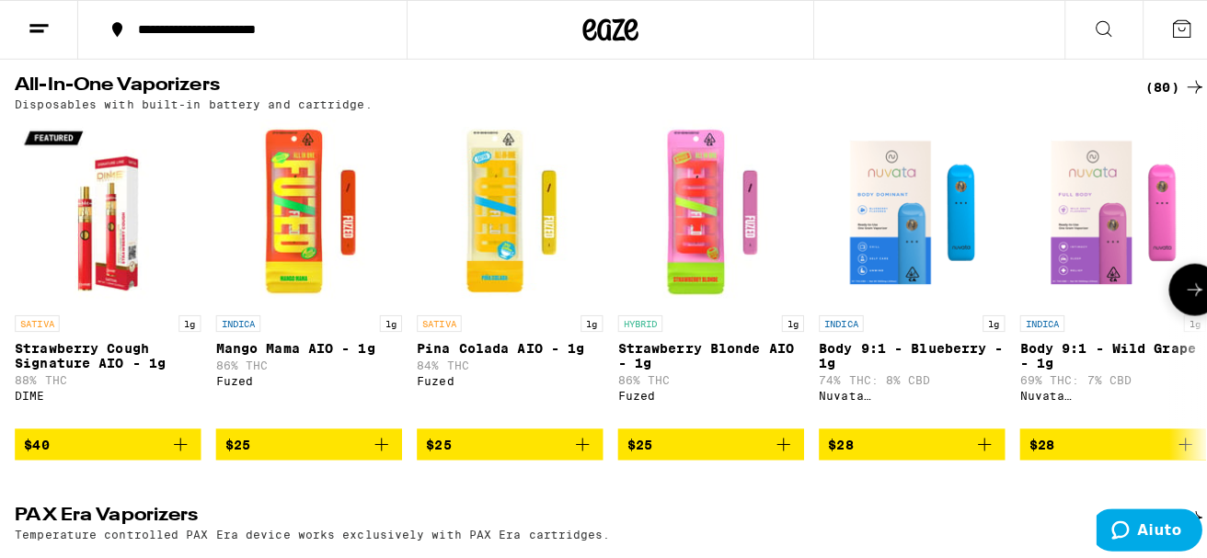
scroll to position [1003, 0]
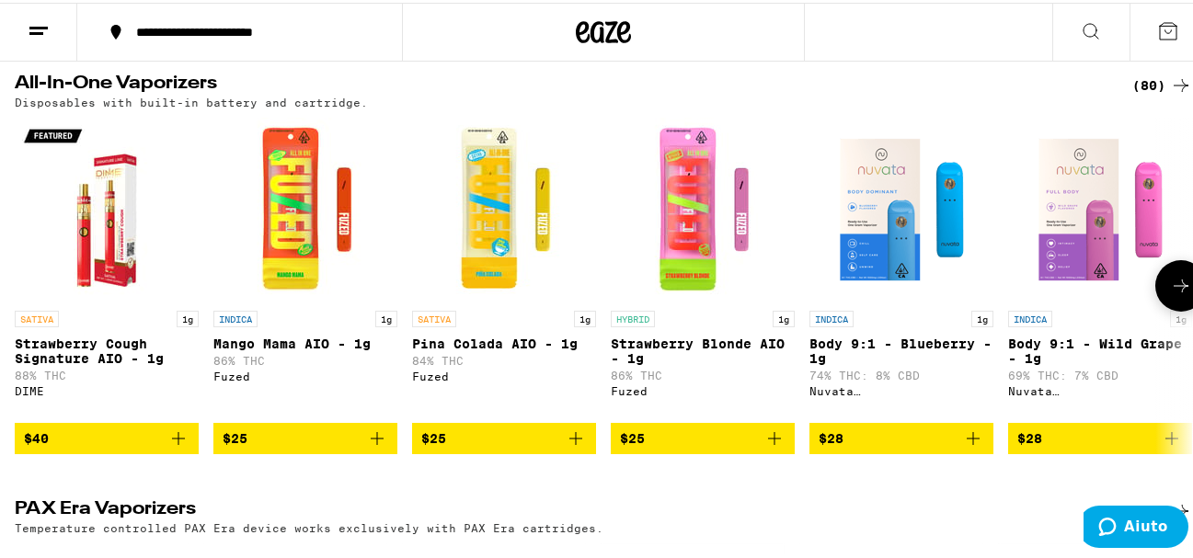
click at [300, 252] on img "Open page for Mango Mama AIO - 1g from Fuzed" at bounding box center [305, 207] width 184 height 184
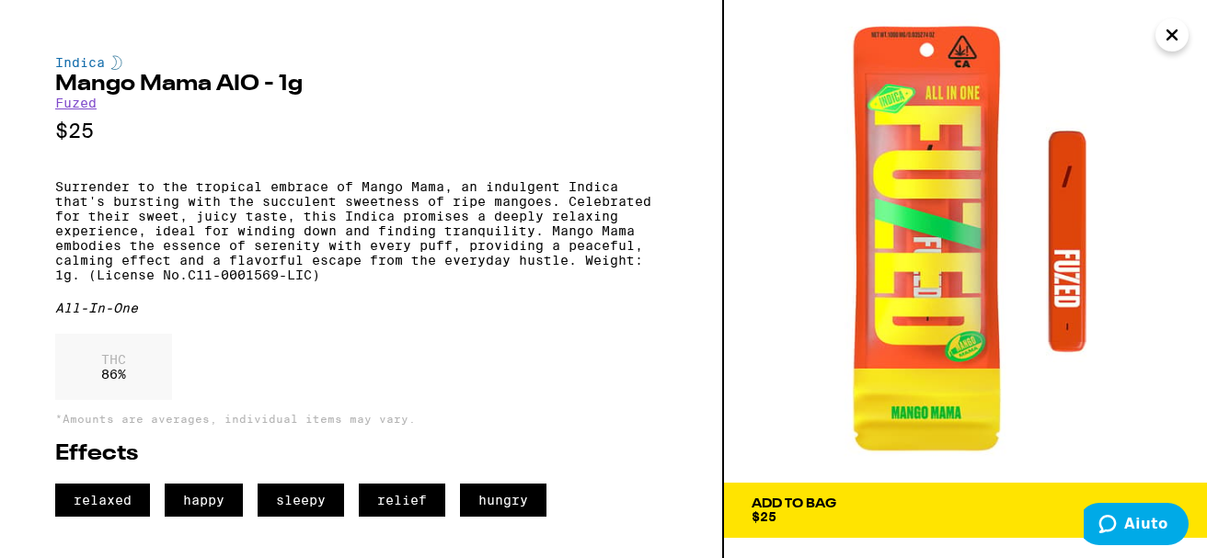
click at [788, 508] on div "Add To Bag" at bounding box center [794, 504] width 85 height 13
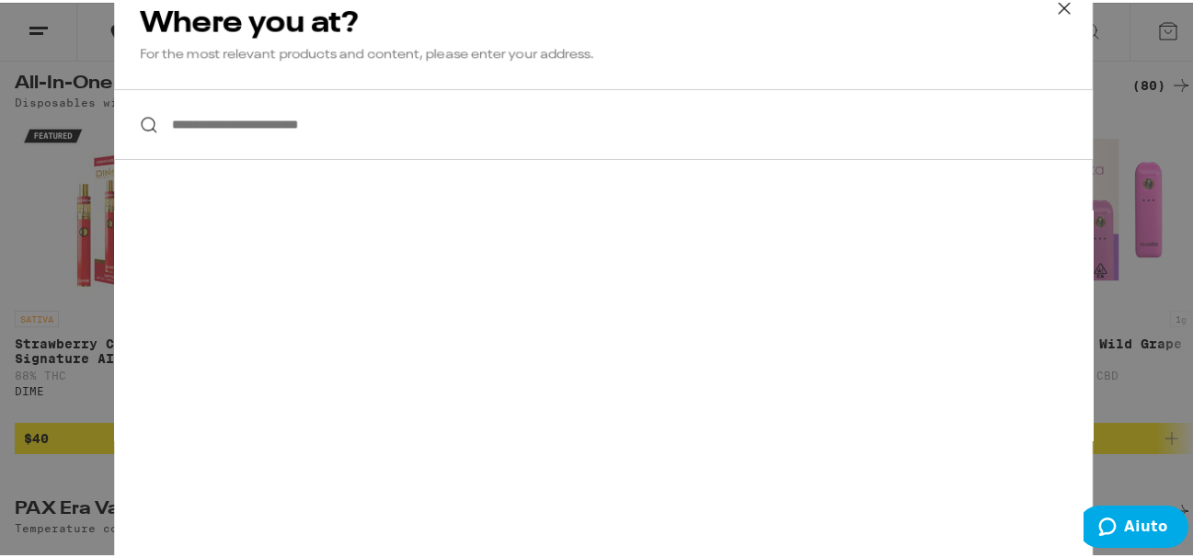
click at [523, 115] on input "**********" at bounding box center [603, 121] width 979 height 71
type input "**********"
